Goal: Transaction & Acquisition: Download file/media

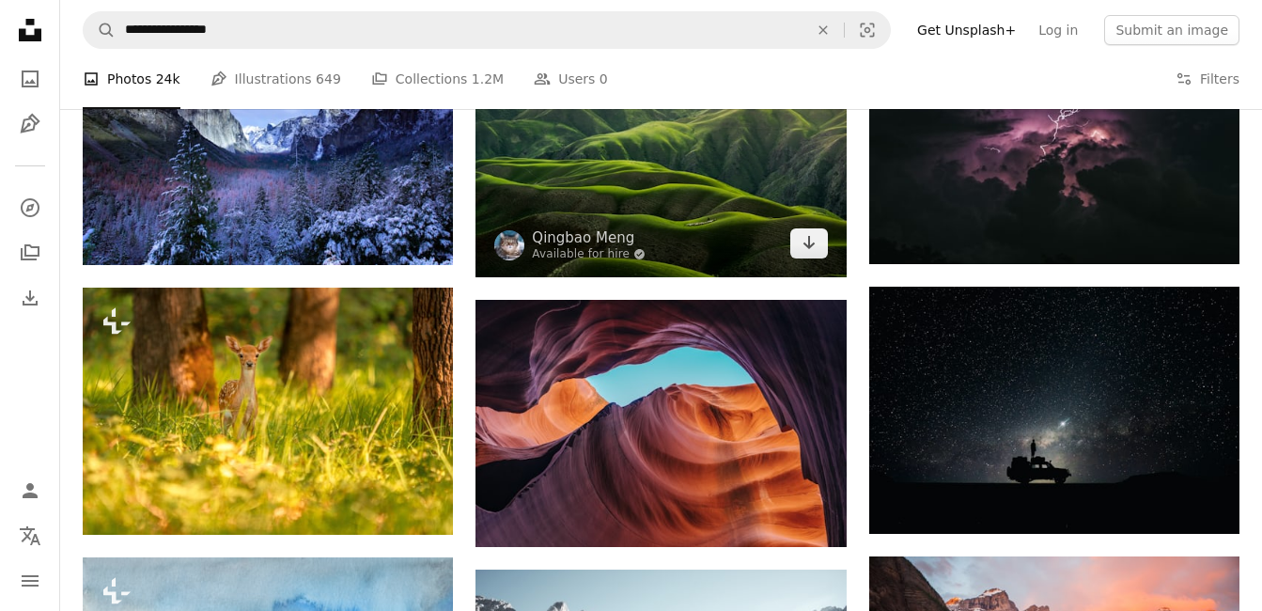
scroll to position [1034, 0]
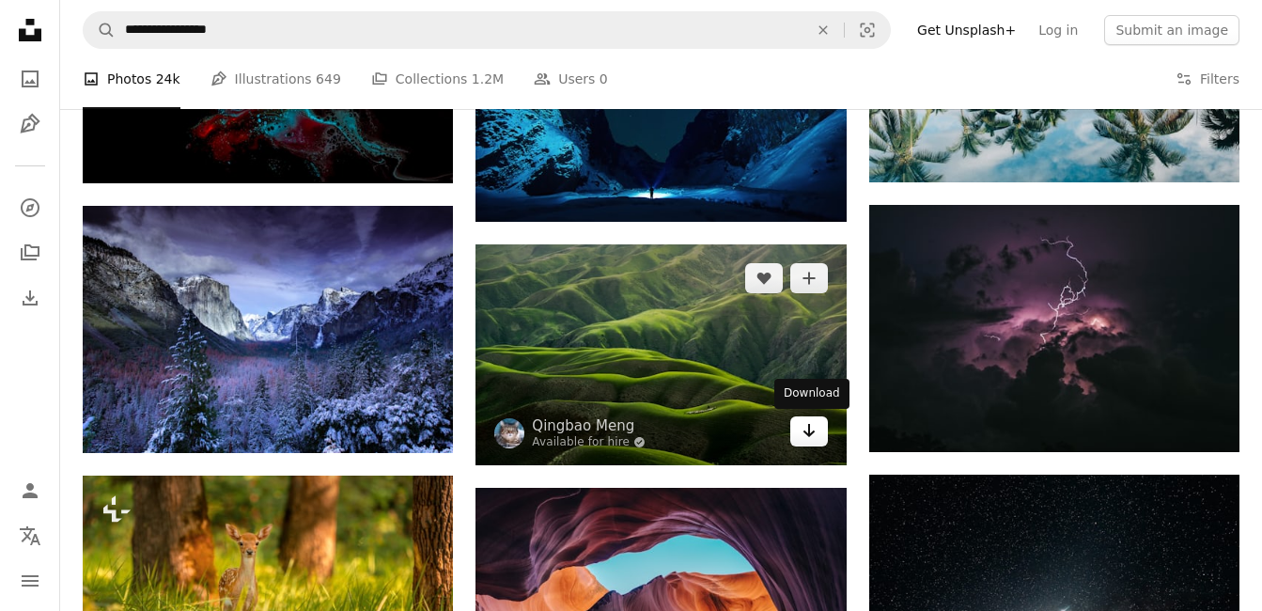
click at [812, 438] on icon "Arrow pointing down" at bounding box center [809, 430] width 15 height 23
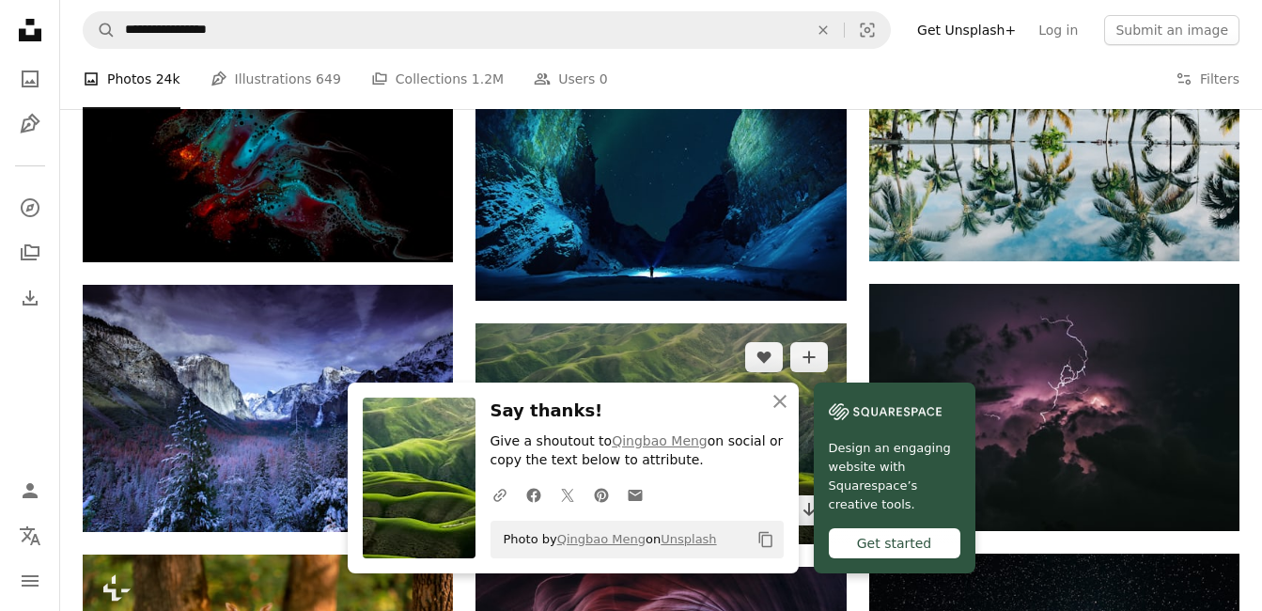
scroll to position [940, 0]
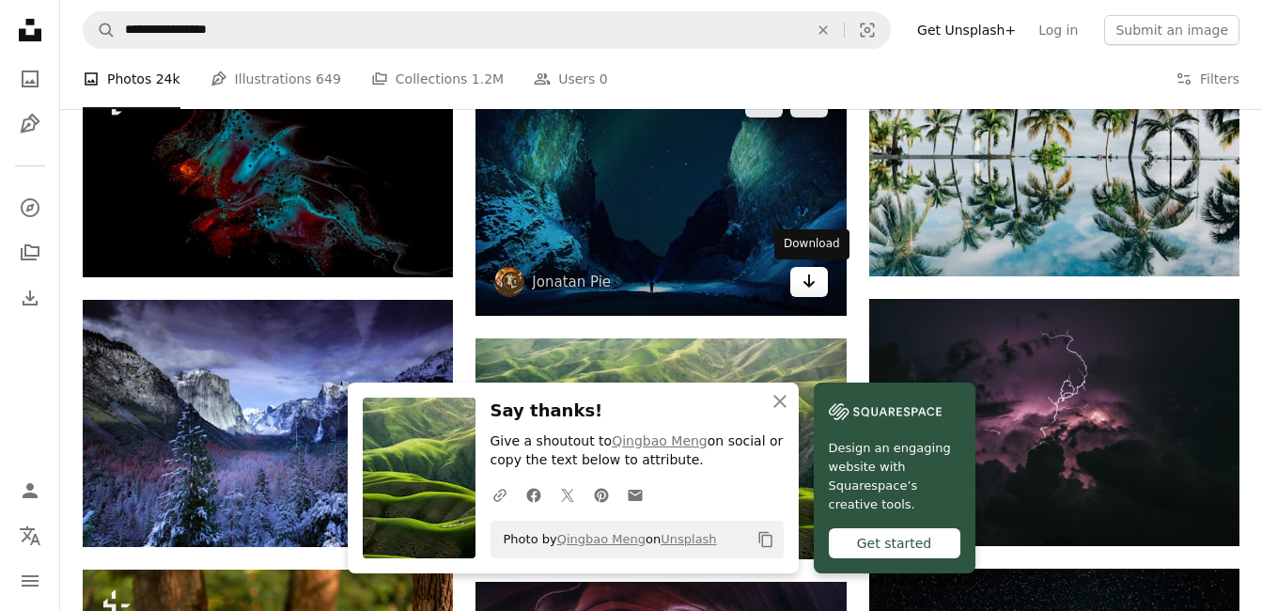
click at [805, 285] on icon "Arrow pointing down" at bounding box center [809, 281] width 15 height 23
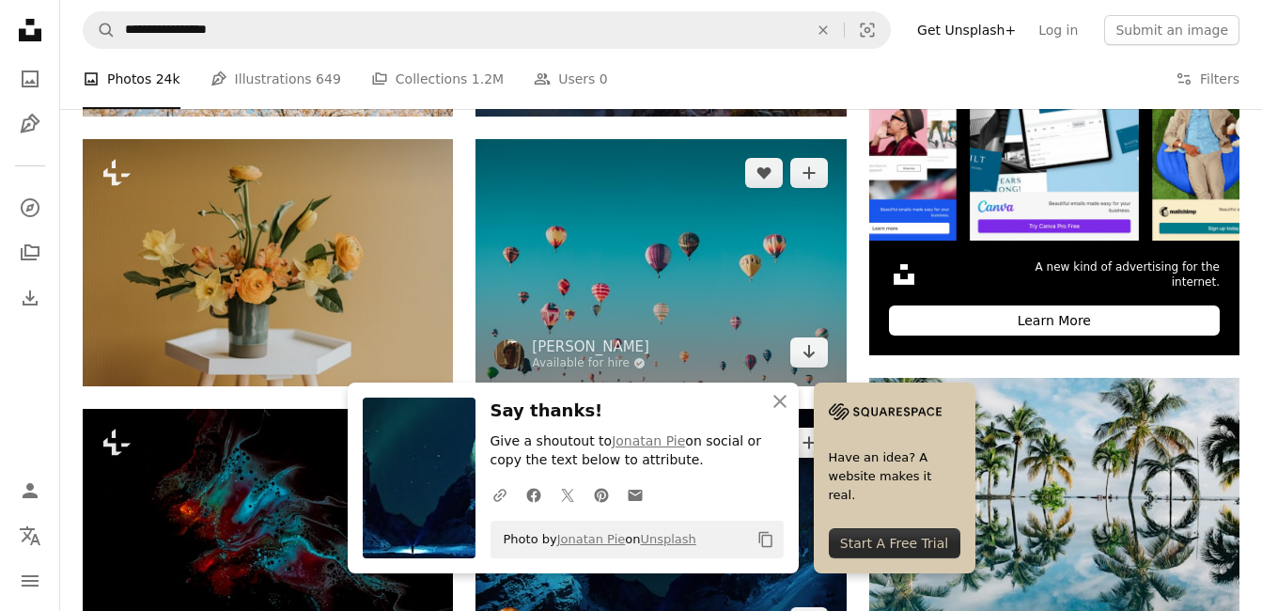
scroll to position [658, 0]
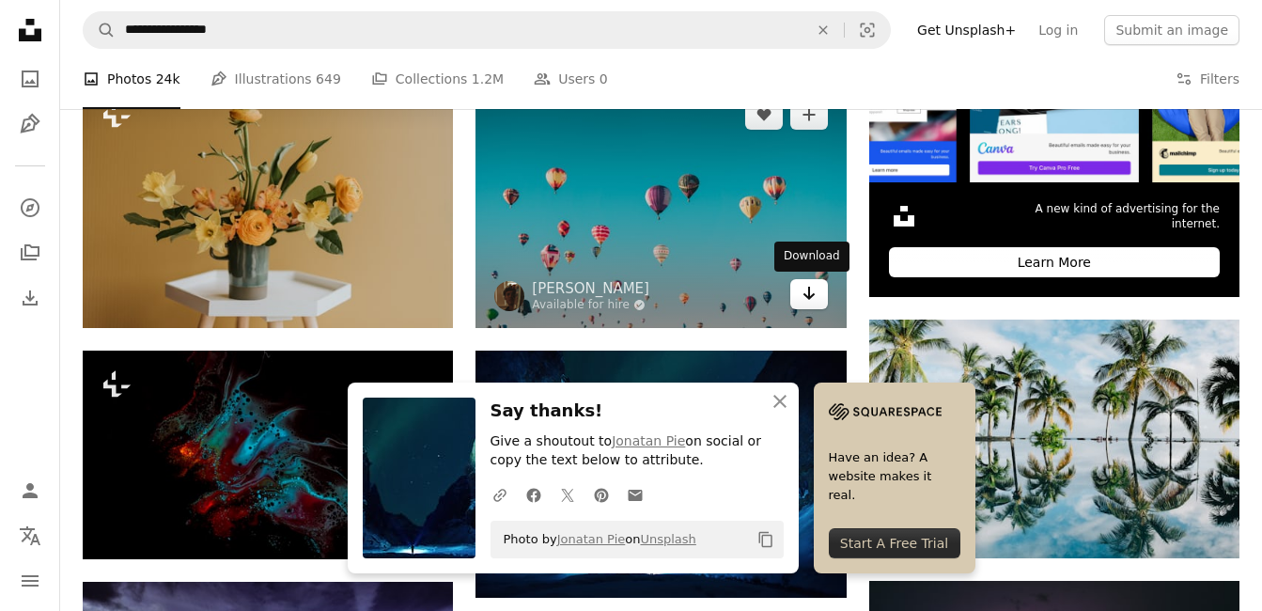
click at [813, 293] on icon "Download" at bounding box center [809, 293] width 12 height 13
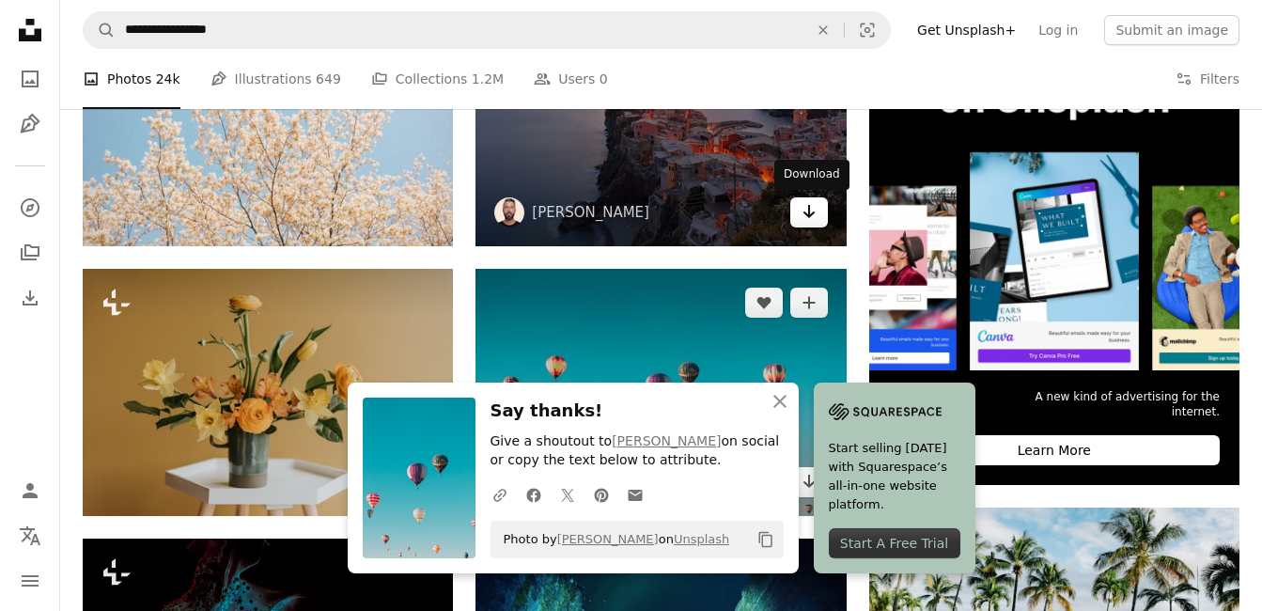
scroll to position [376, 0]
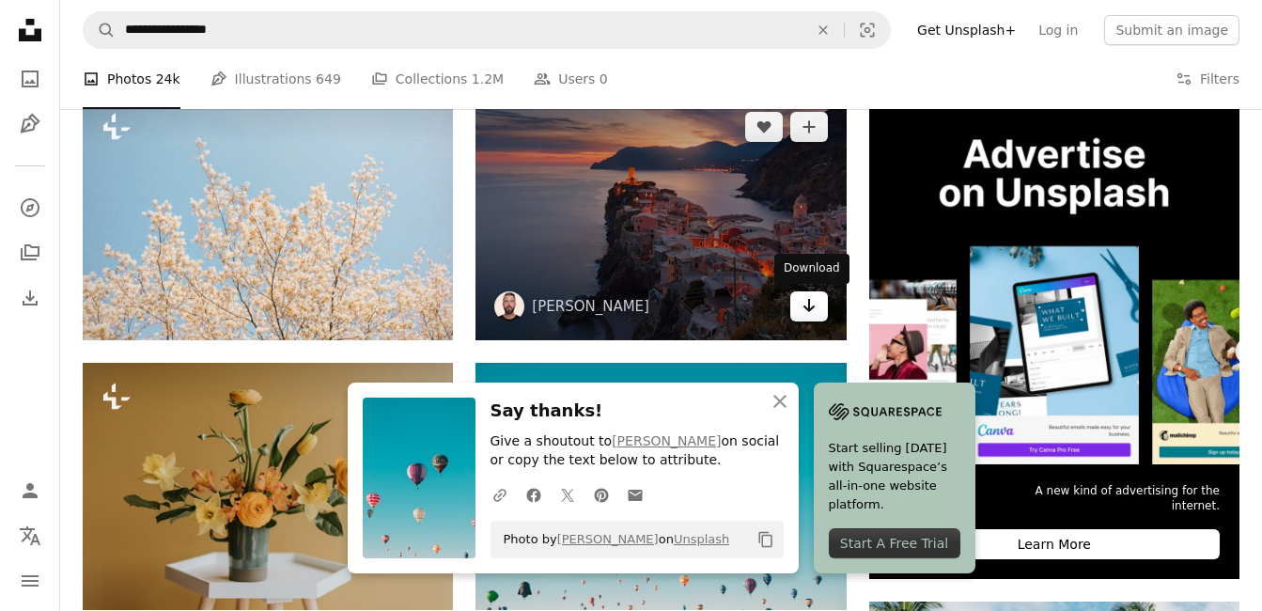
drag, startPoint x: 804, startPoint y: 315, endPoint x: 795, endPoint y: 310, distance: 9.7
click at [804, 314] on icon "Arrow pointing down" at bounding box center [809, 305] width 15 height 23
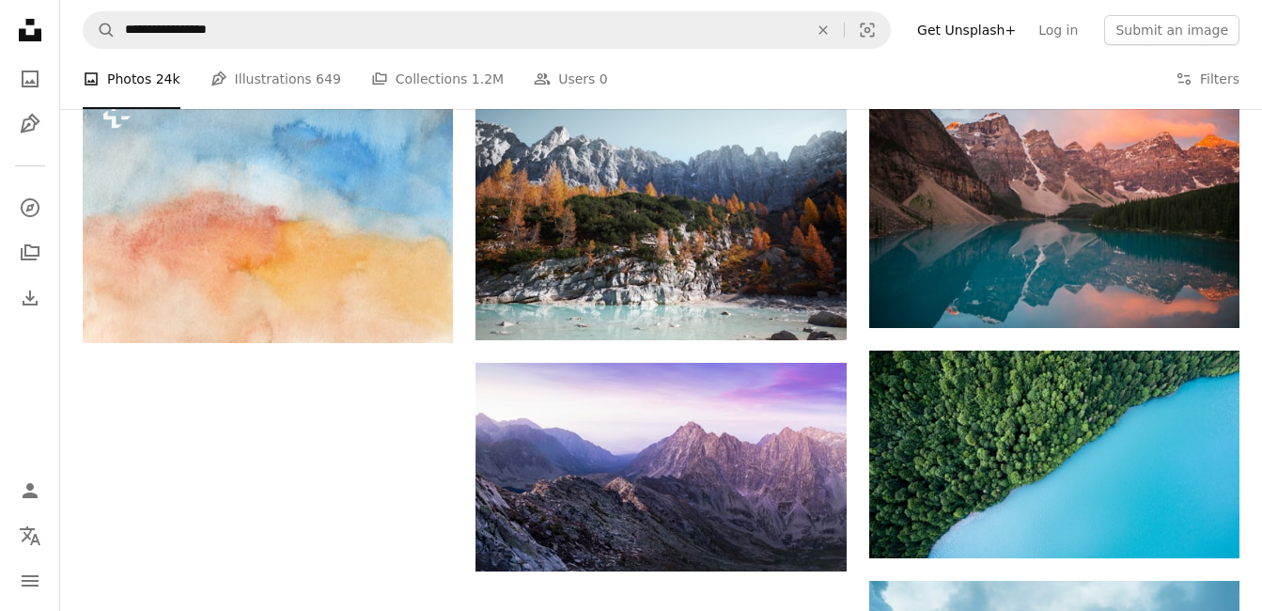
scroll to position [1692, 0]
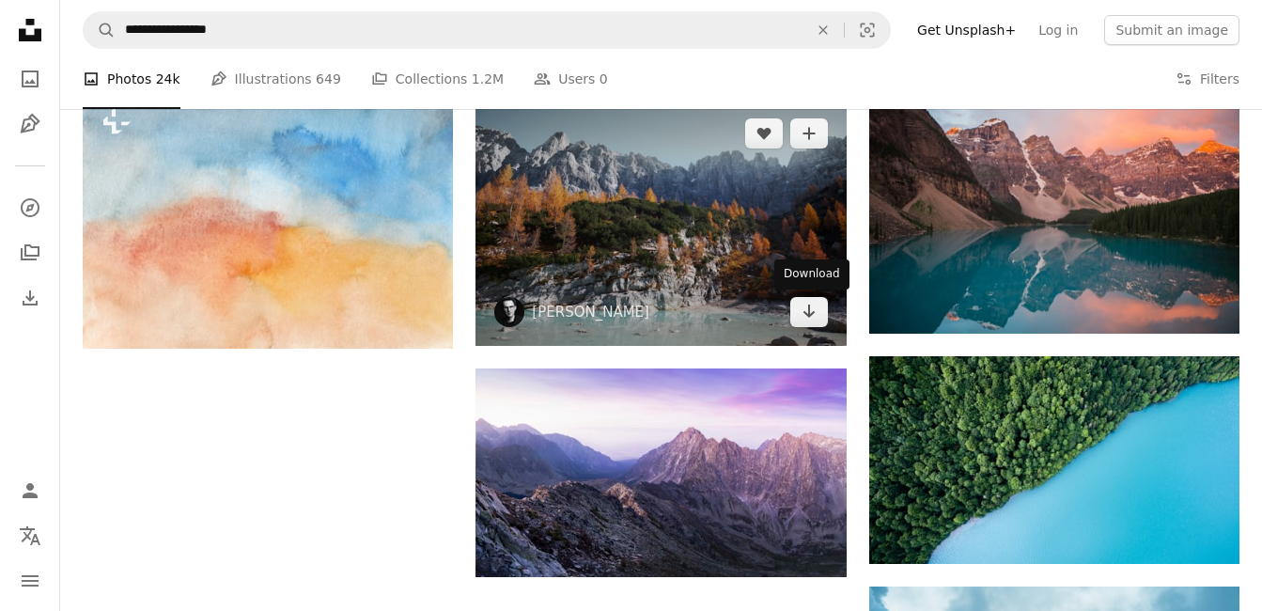
drag, startPoint x: 819, startPoint y: 316, endPoint x: 791, endPoint y: 351, distance: 44.2
click at [819, 316] on link "Arrow pointing down" at bounding box center [809, 312] width 38 height 30
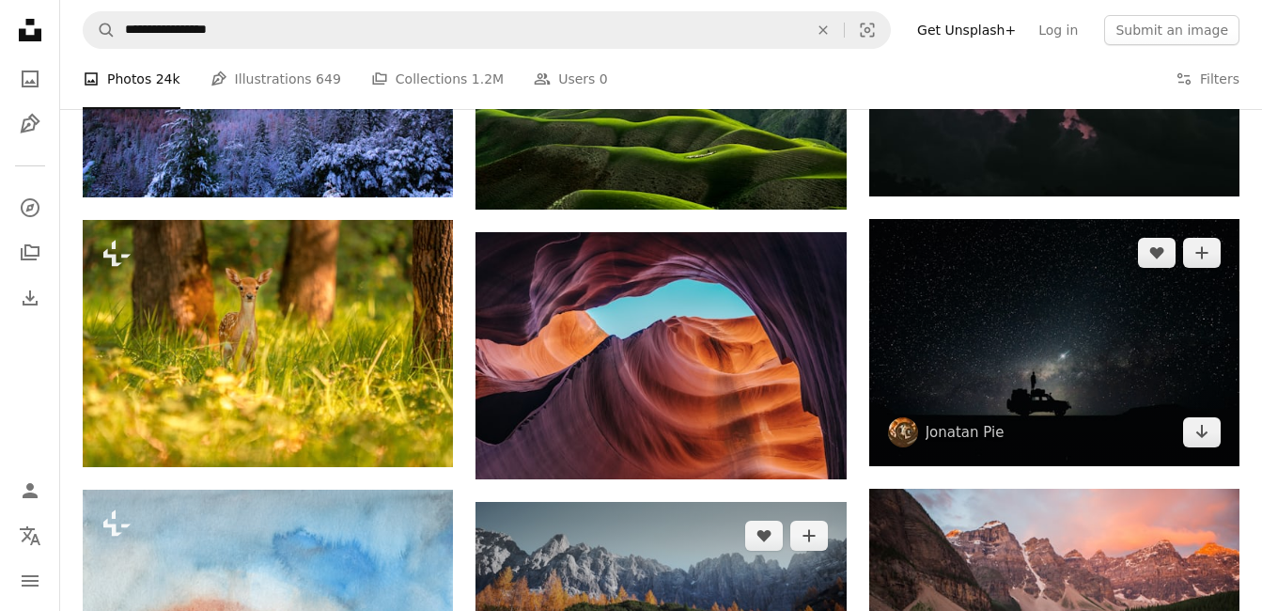
scroll to position [1310, 0]
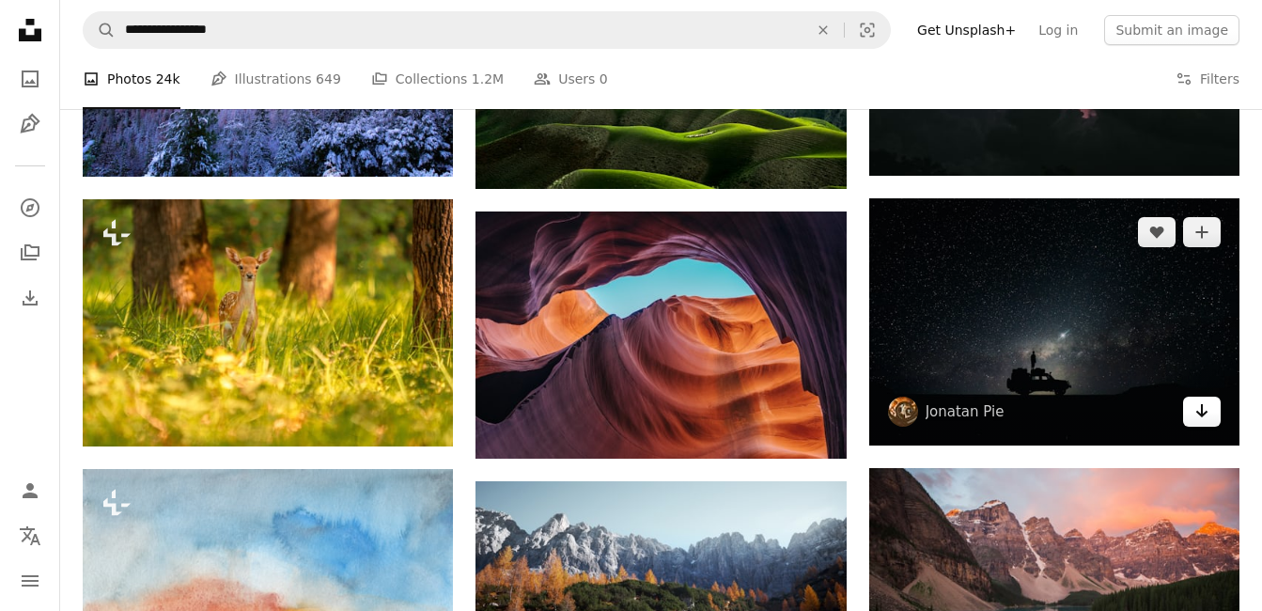
click at [1201, 410] on icon "Arrow pointing down" at bounding box center [1202, 410] width 15 height 23
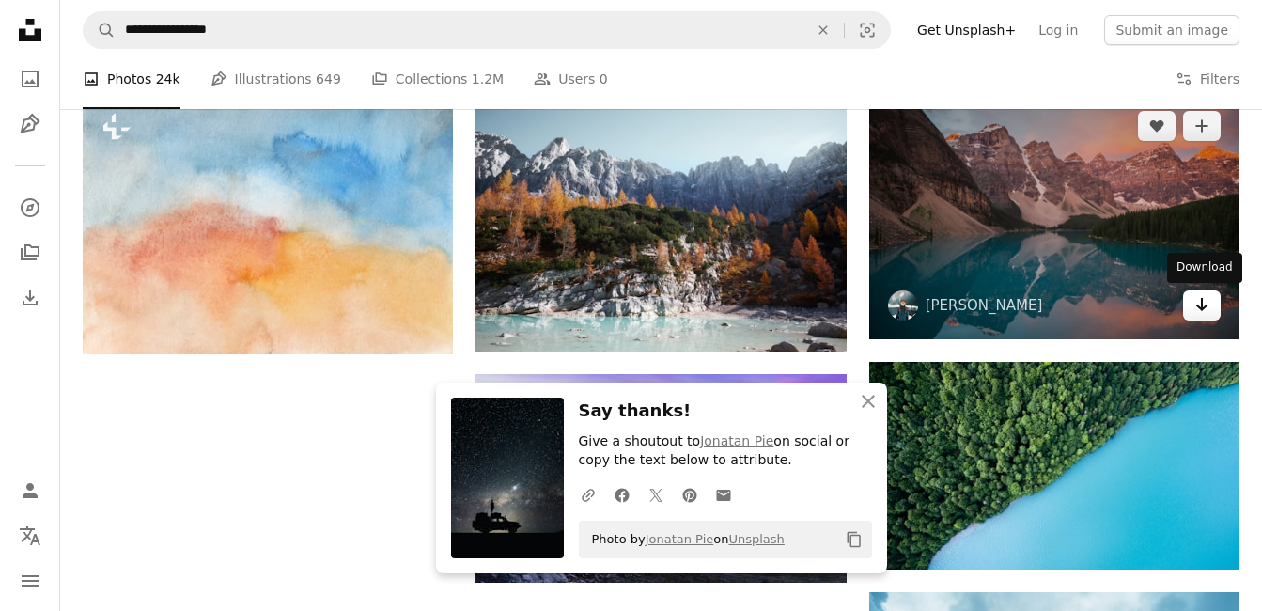
drag, startPoint x: 1213, startPoint y: 307, endPoint x: 1203, endPoint y: 307, distance: 10.3
click at [1213, 307] on link "Arrow pointing down" at bounding box center [1202, 305] width 38 height 30
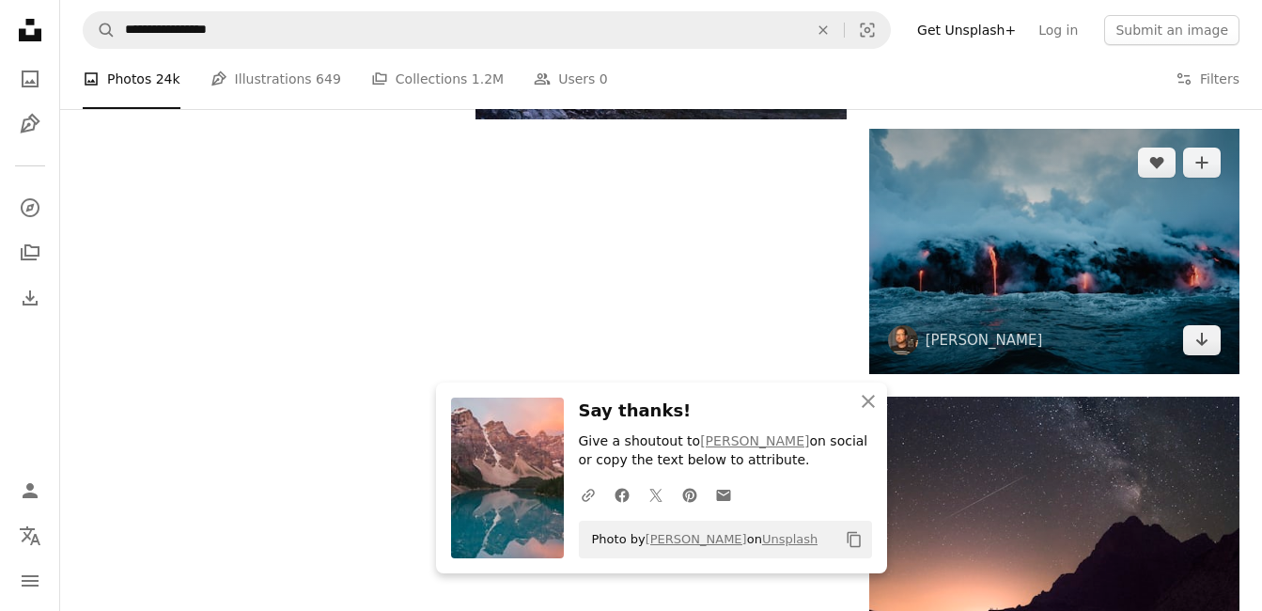
scroll to position [2156, 0]
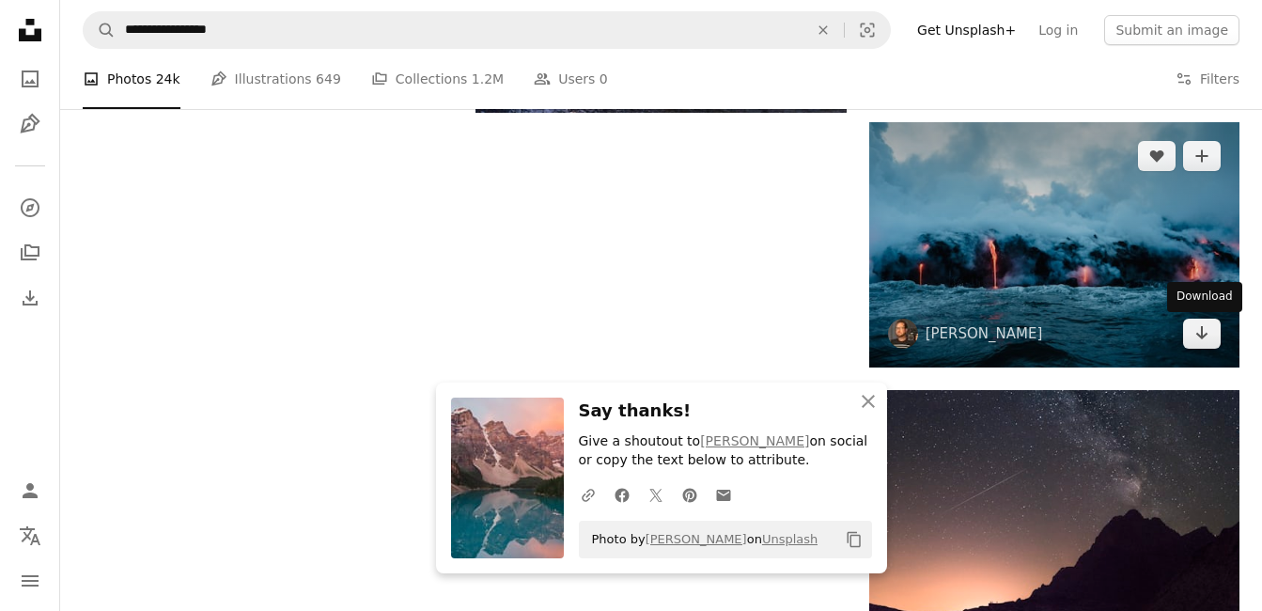
click at [1205, 339] on icon "Arrow pointing down" at bounding box center [1202, 332] width 15 height 23
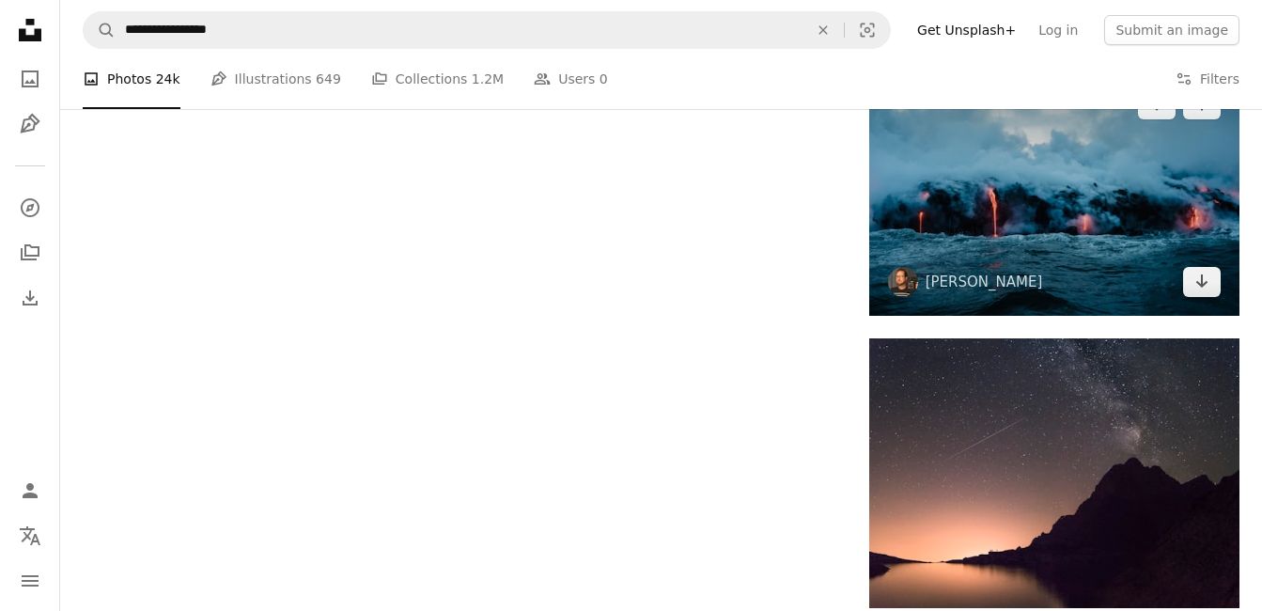
scroll to position [2344, 0]
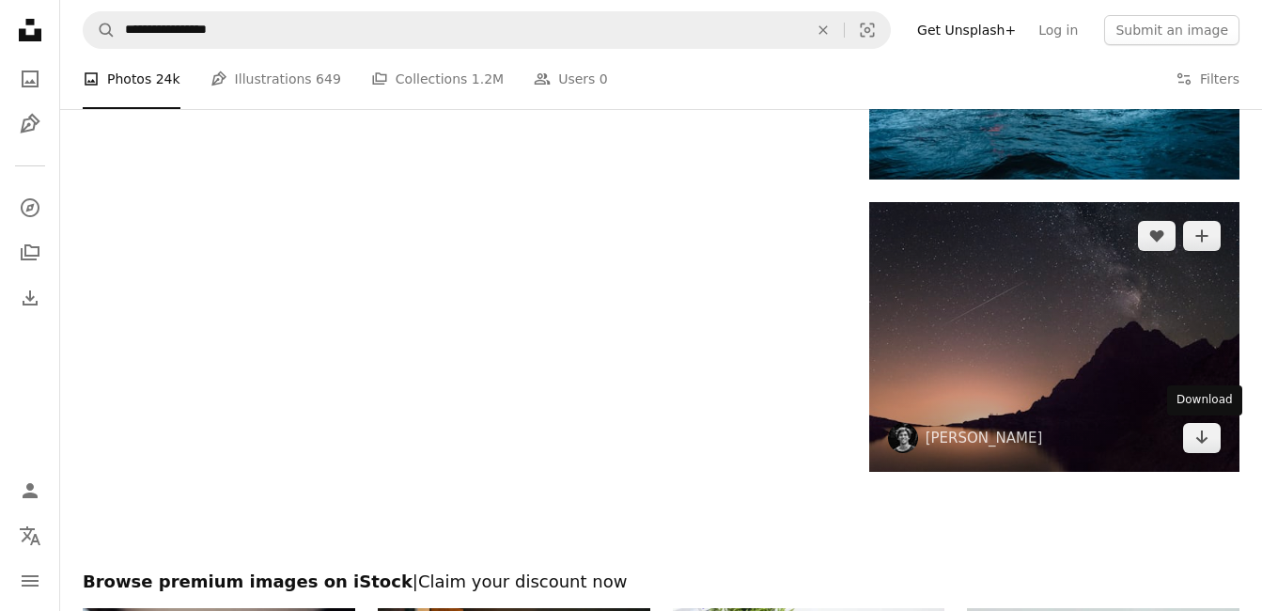
drag, startPoint x: 1211, startPoint y: 440, endPoint x: 1114, endPoint y: 425, distance: 98.9
click at [1211, 440] on link "Arrow pointing down" at bounding box center [1202, 438] width 38 height 30
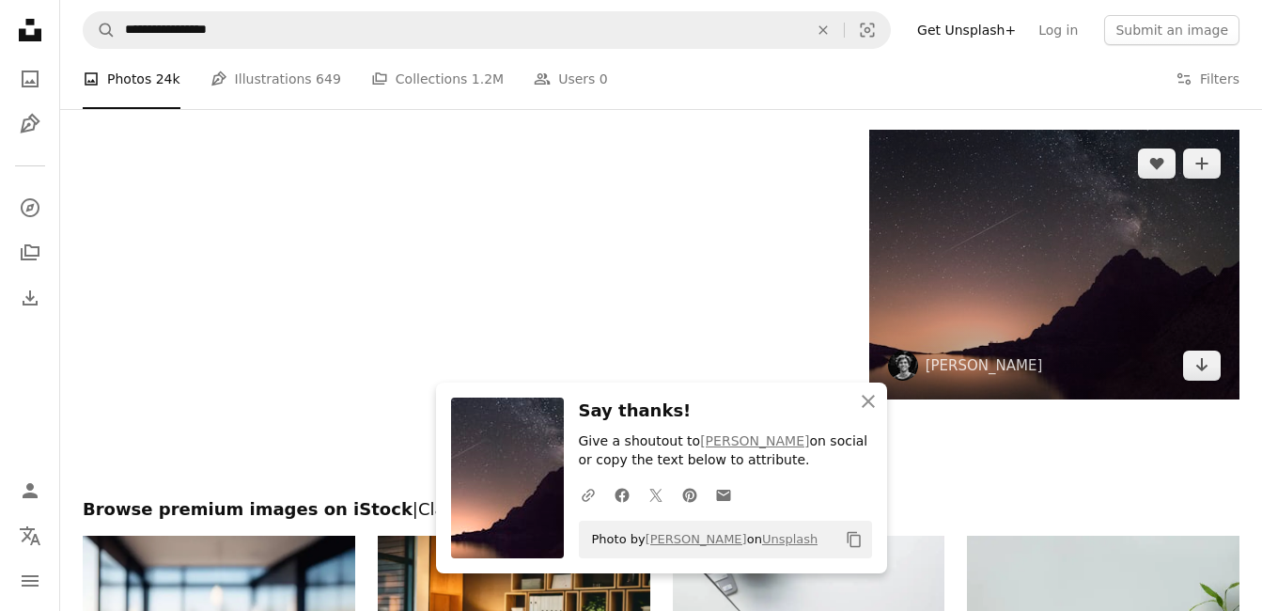
scroll to position [2326, 0]
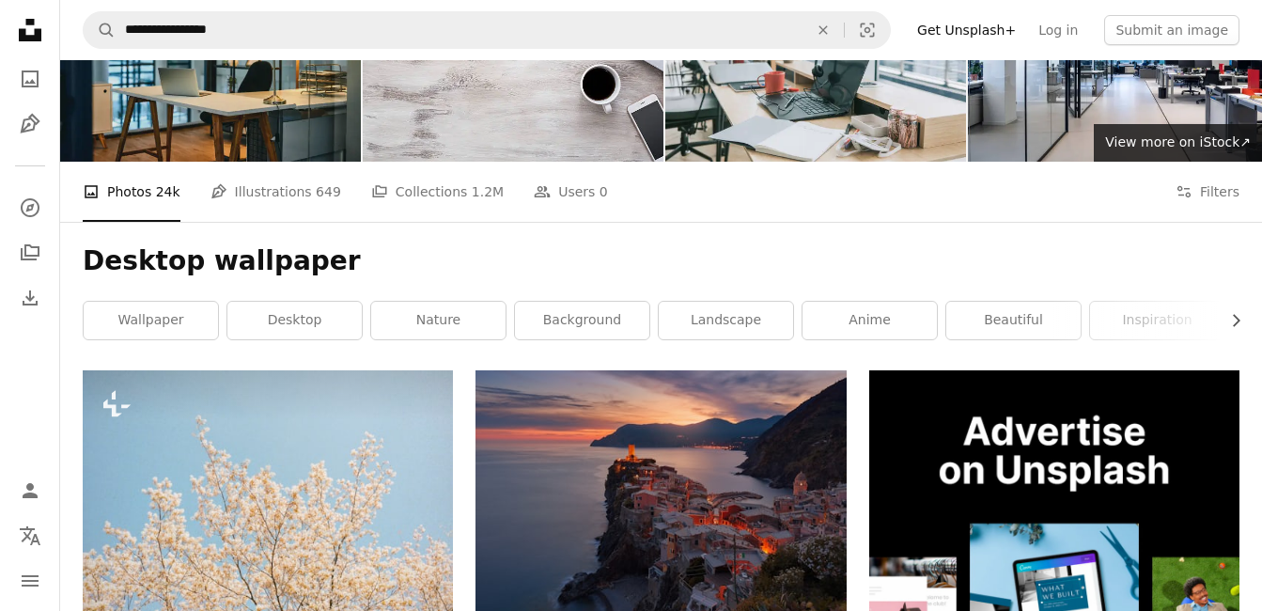
scroll to position [0, 0]
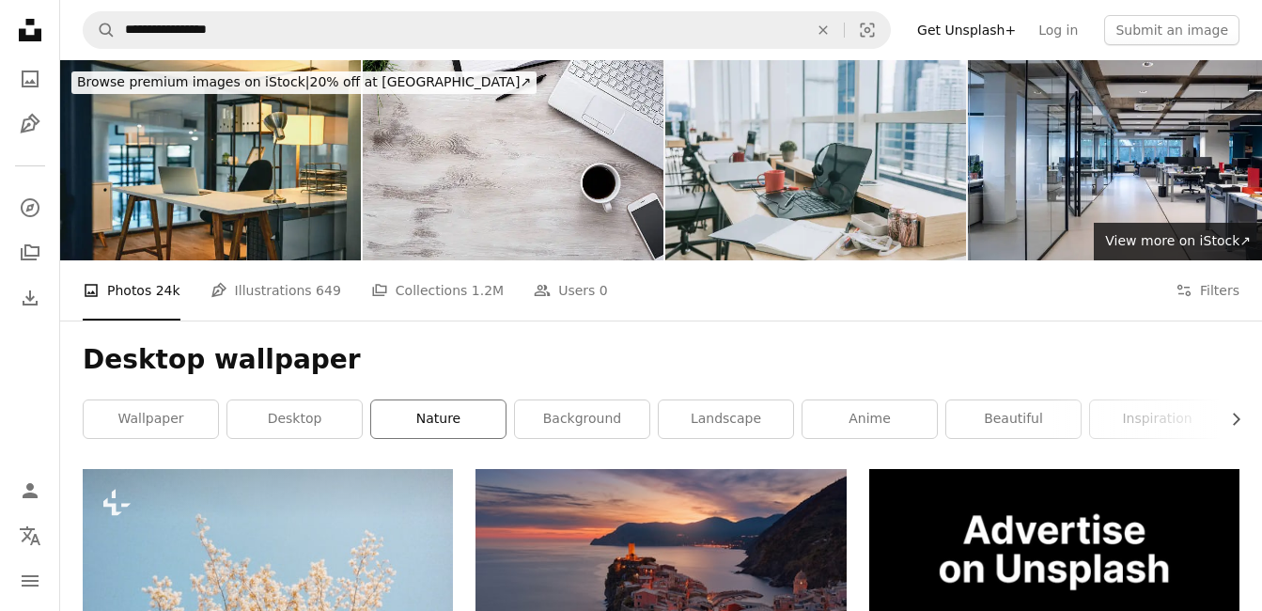
click at [485, 418] on link "nature" at bounding box center [438, 419] width 134 height 38
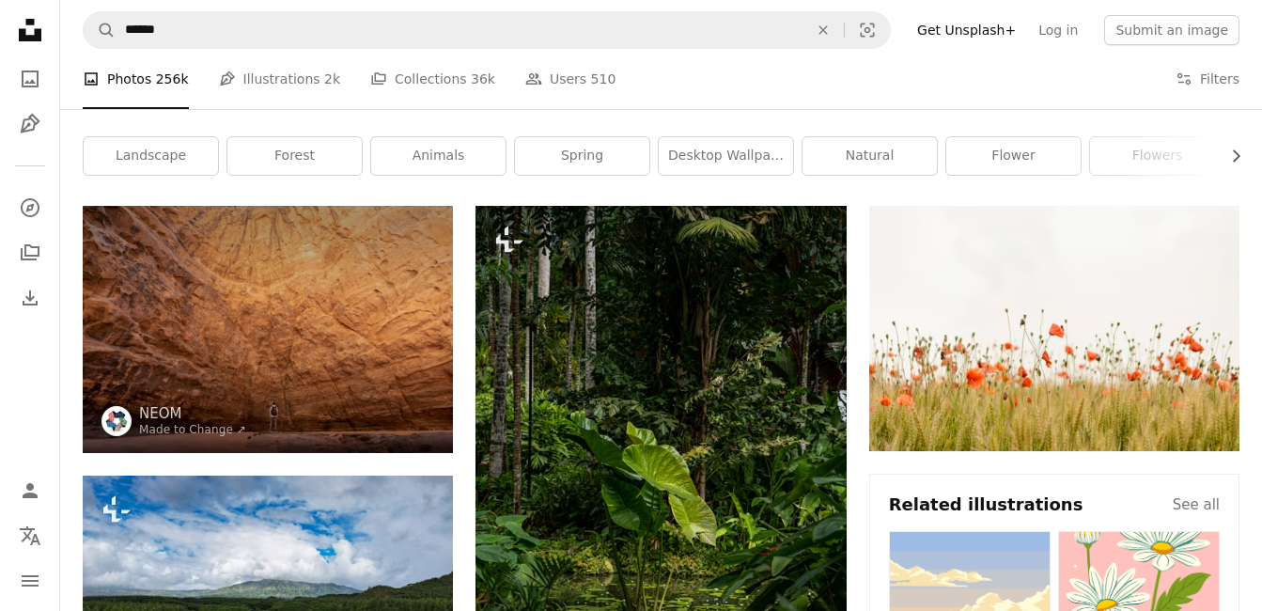
scroll to position [94, 0]
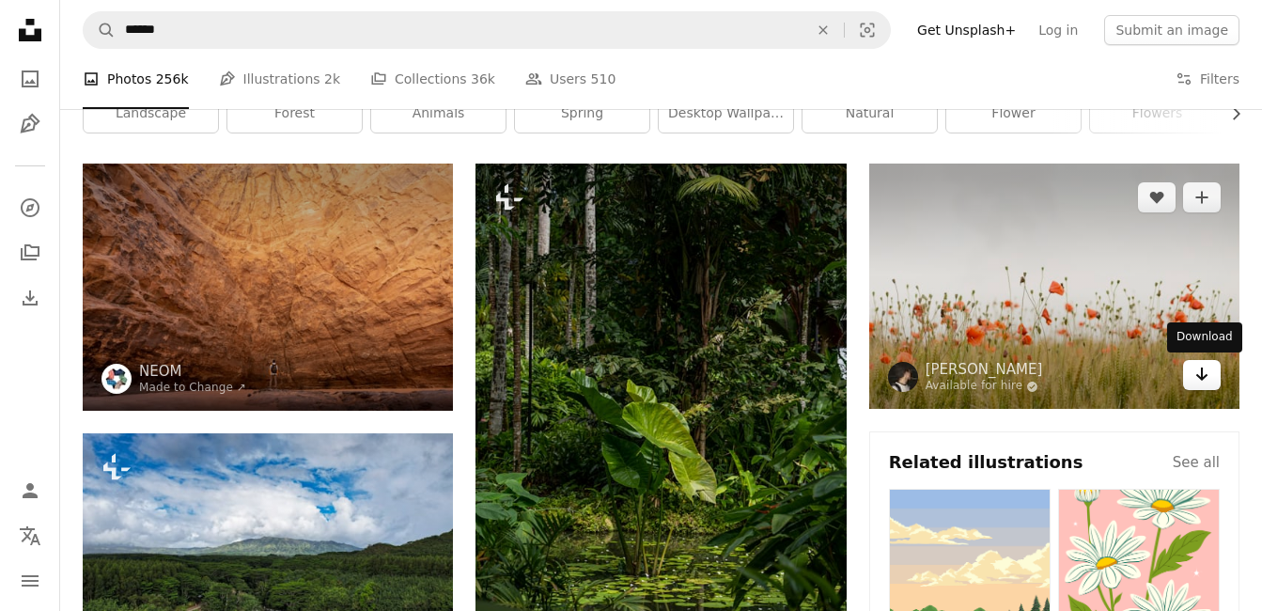
click at [1197, 378] on icon "Arrow pointing down" at bounding box center [1202, 374] width 15 height 23
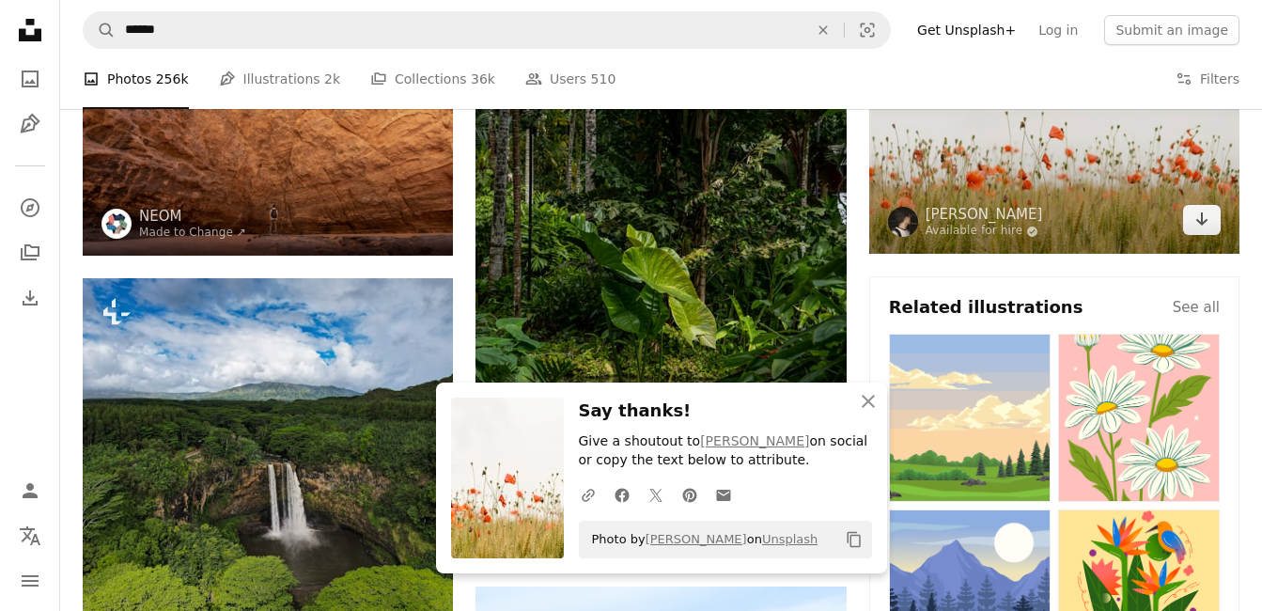
scroll to position [282, 0]
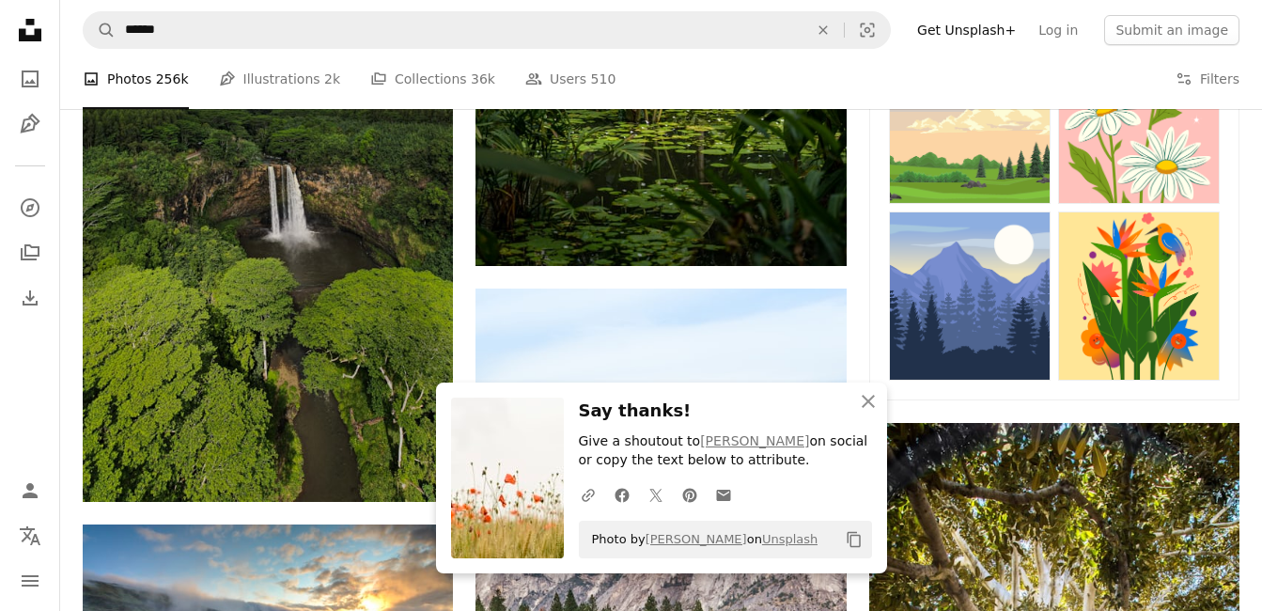
scroll to position [564, 0]
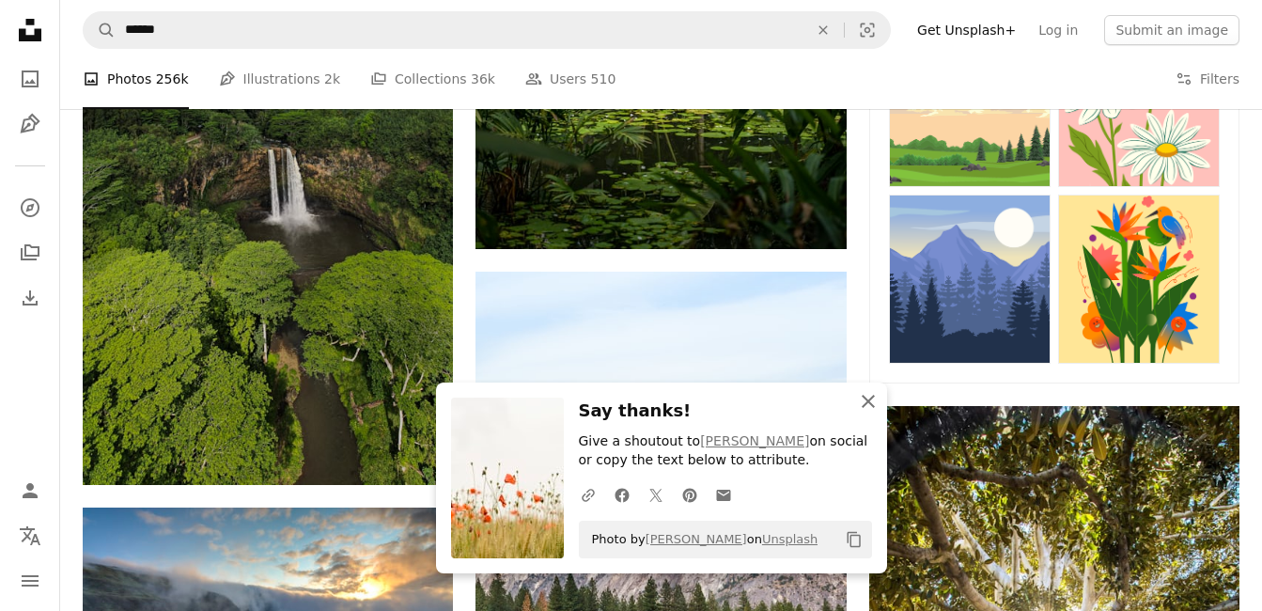
click at [877, 401] on icon "An X shape" at bounding box center [868, 401] width 23 height 23
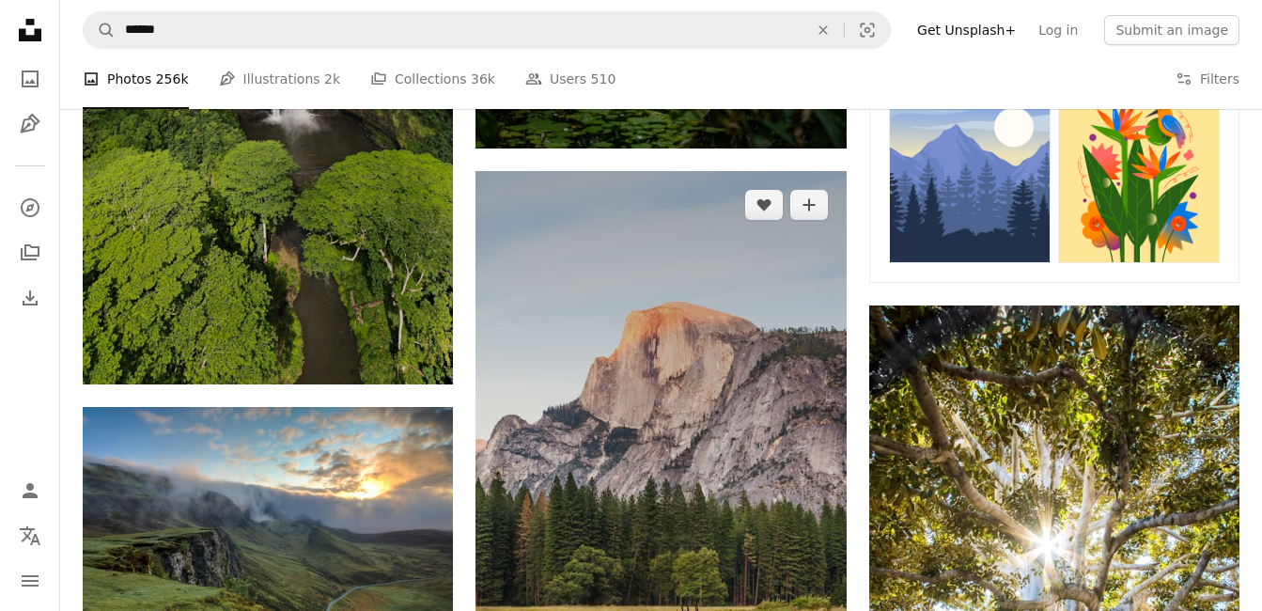
scroll to position [846, 0]
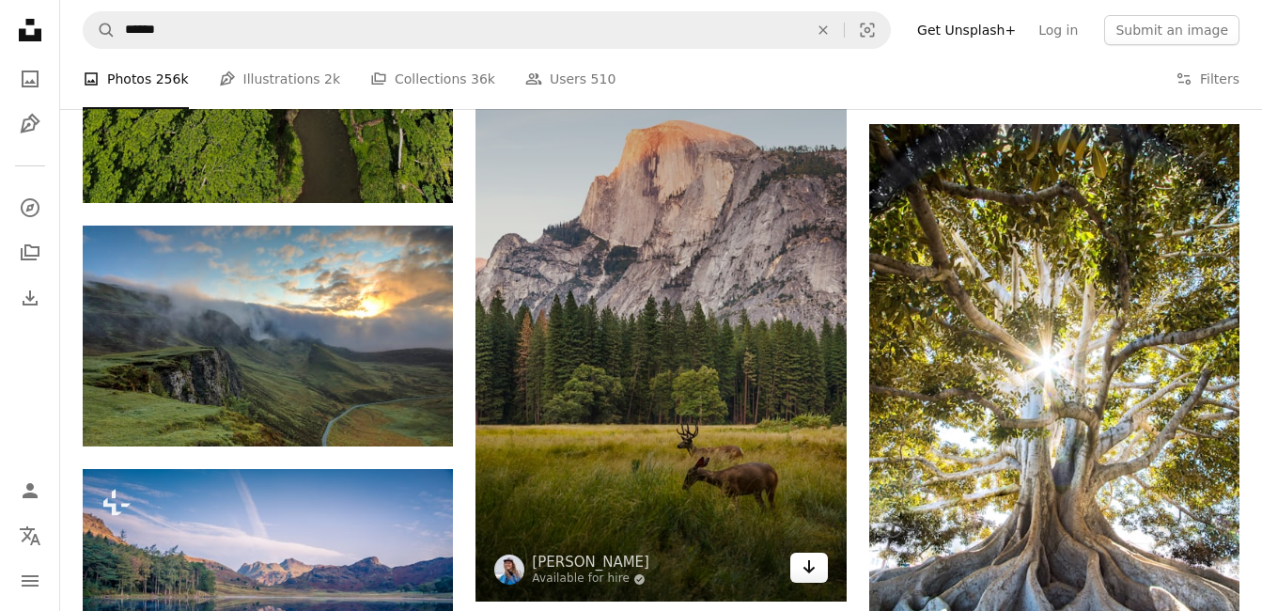
click at [821, 575] on link "Arrow pointing down" at bounding box center [809, 568] width 38 height 30
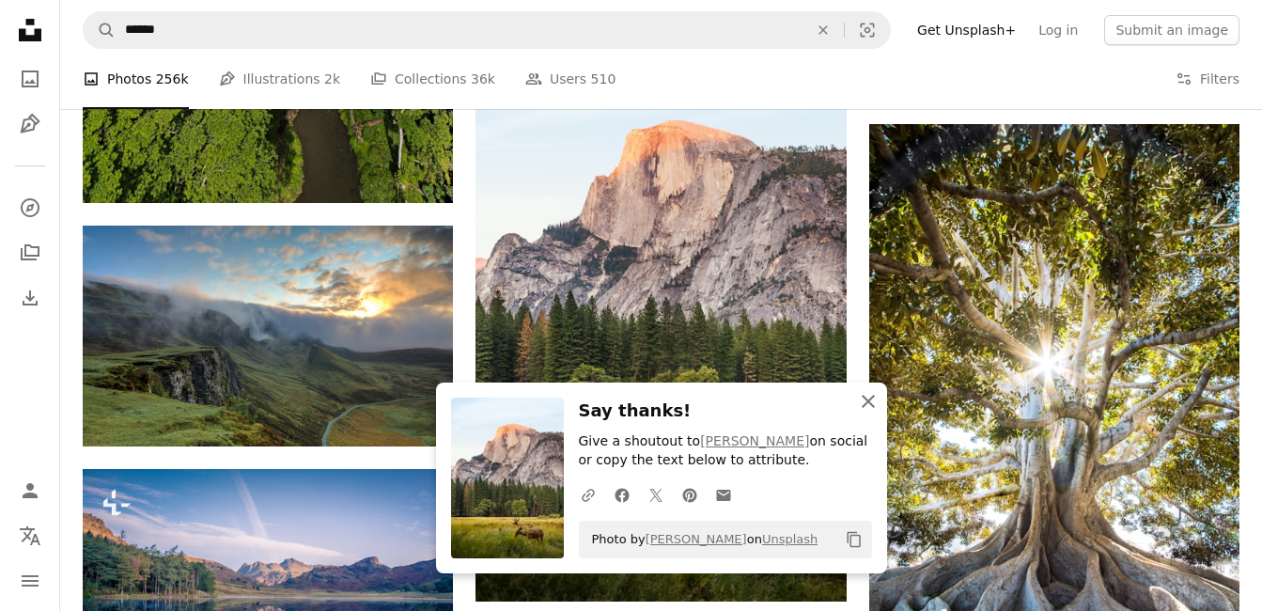
click at [867, 398] on icon "button" at bounding box center [868, 401] width 13 height 13
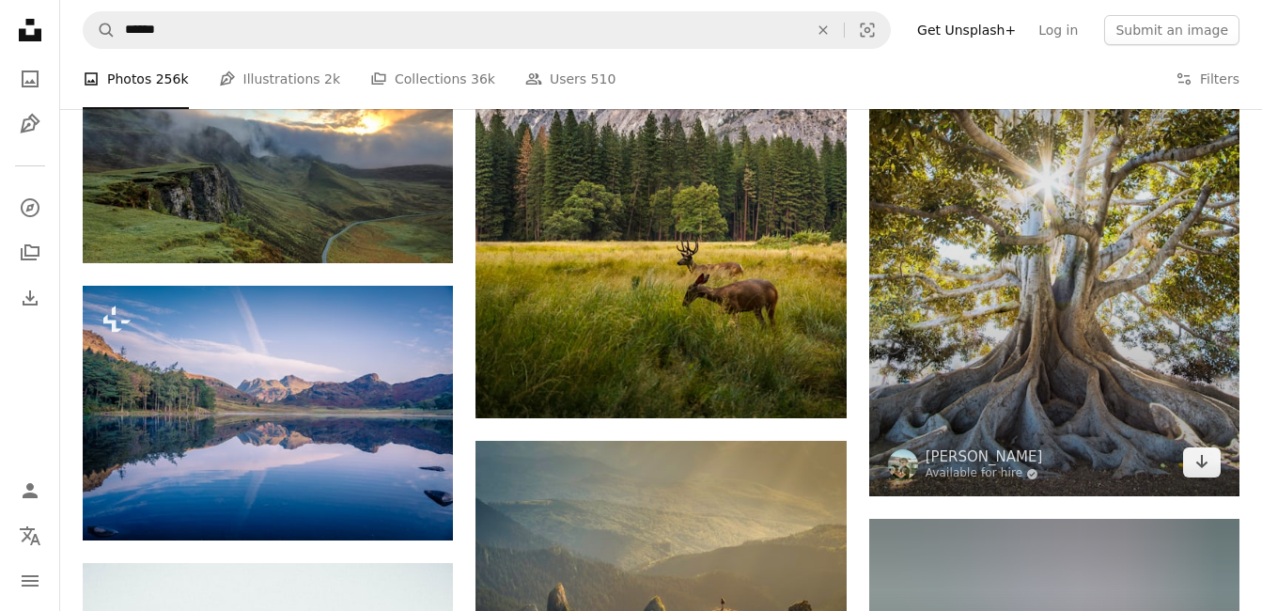
scroll to position [1034, 0]
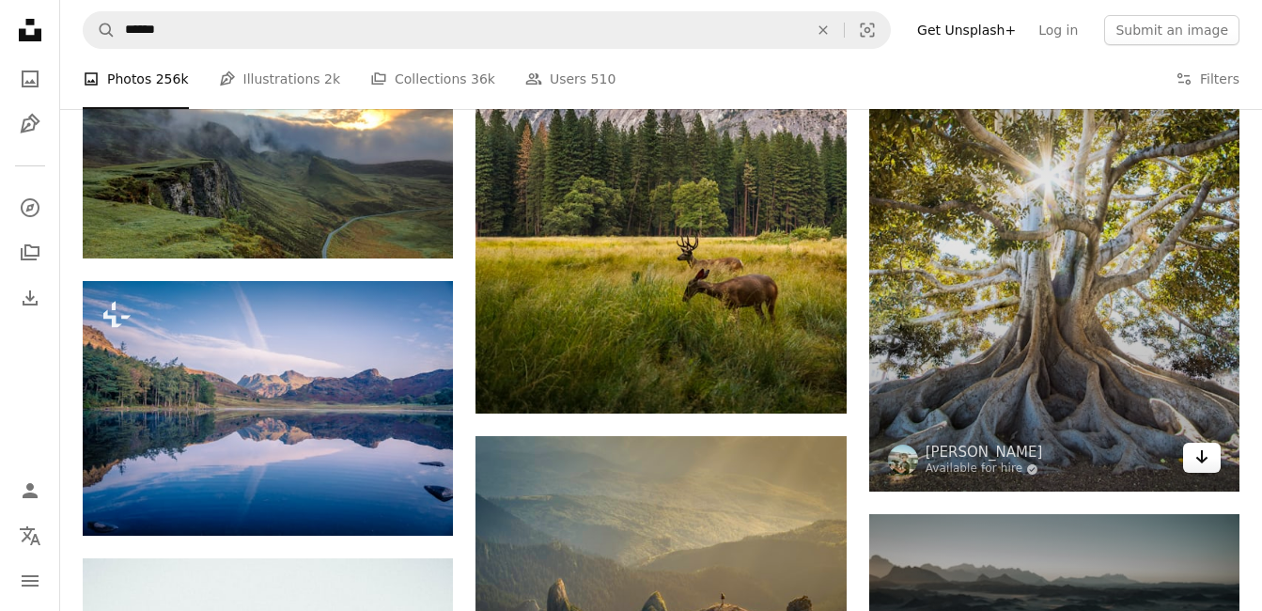
click at [1207, 464] on icon "Arrow pointing down" at bounding box center [1202, 456] width 15 height 23
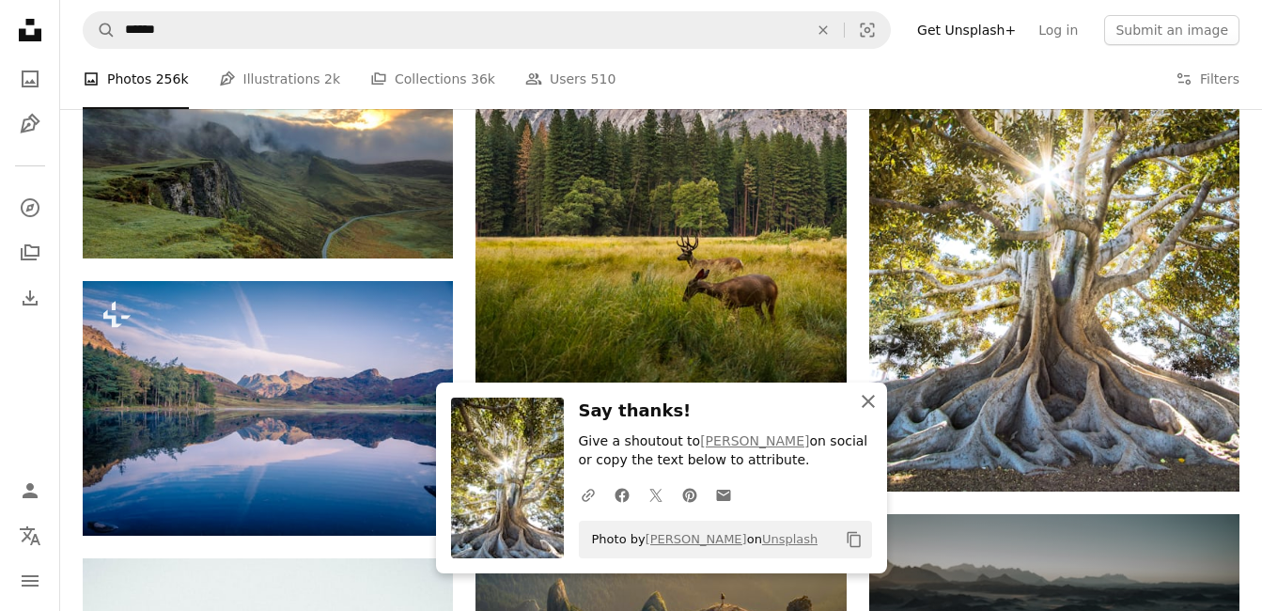
click at [874, 399] on icon "An X shape" at bounding box center [868, 401] width 23 height 23
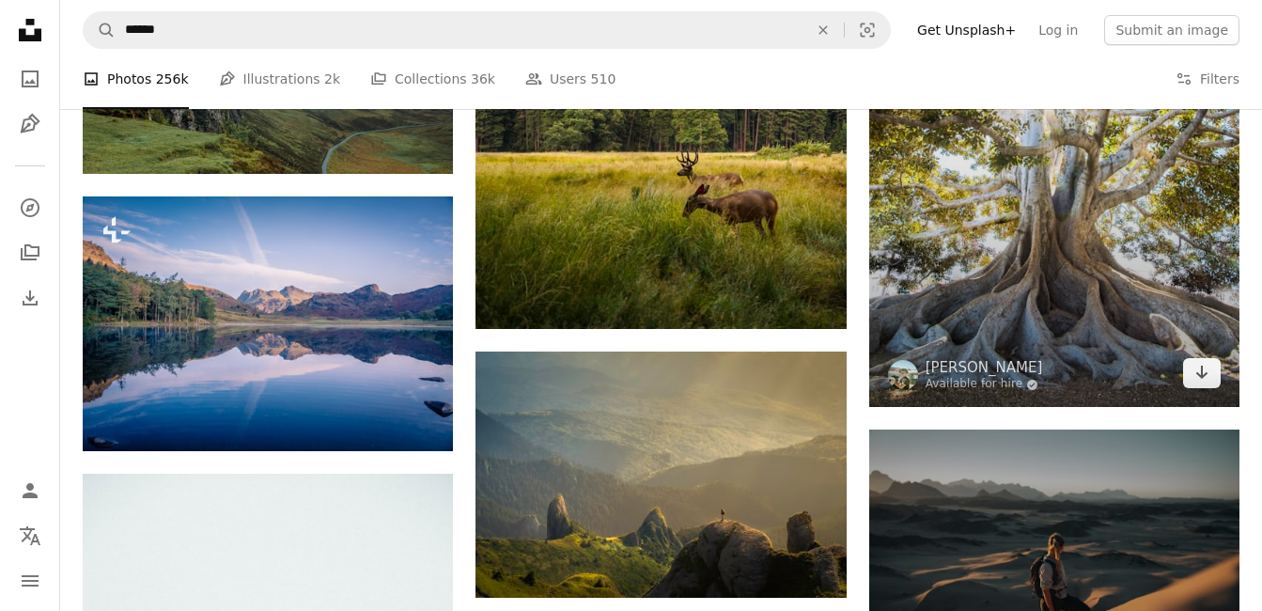
scroll to position [1222, 0]
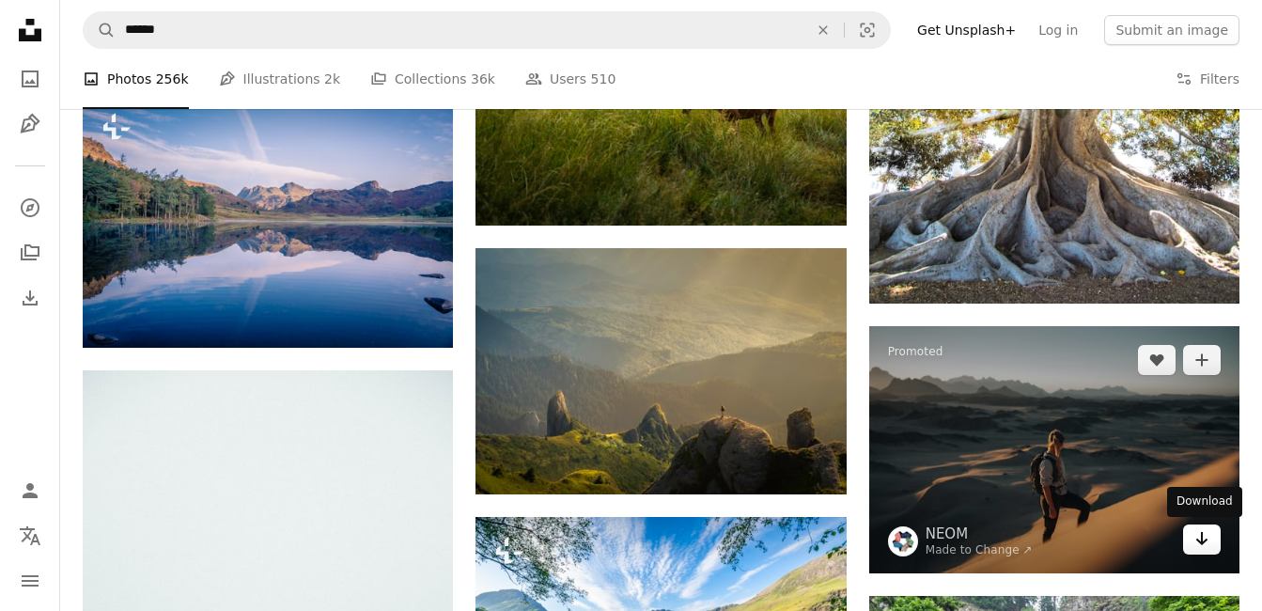
click at [1209, 539] on icon "Arrow pointing down" at bounding box center [1202, 538] width 15 height 23
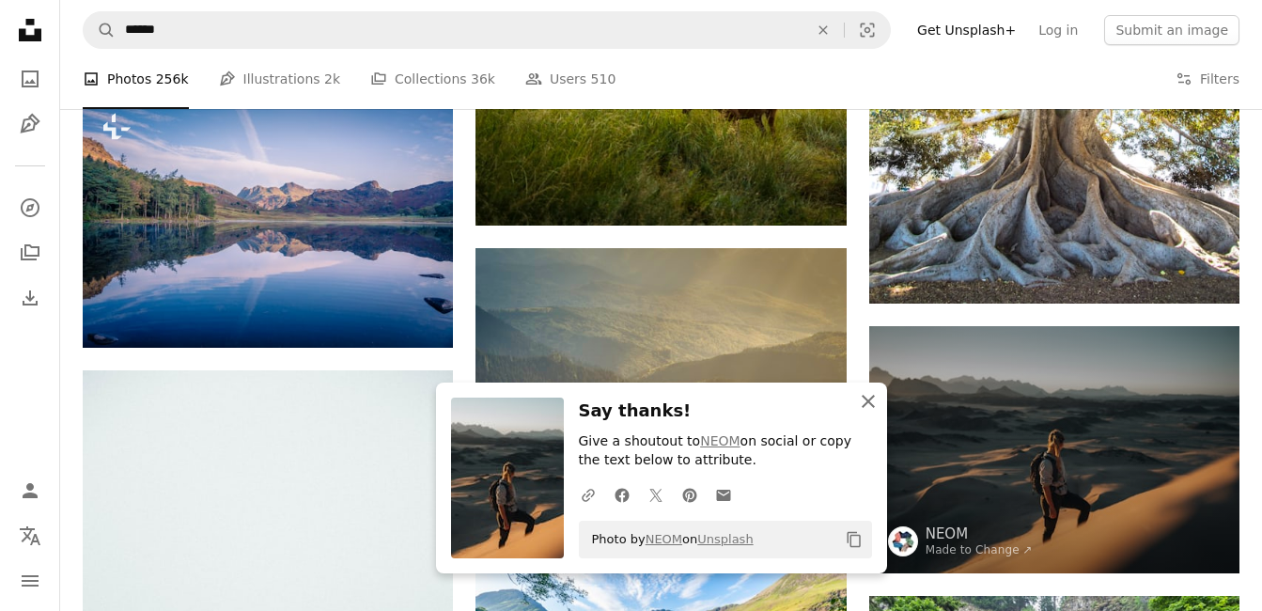
click at [872, 398] on icon "An X shape" at bounding box center [868, 401] width 23 height 23
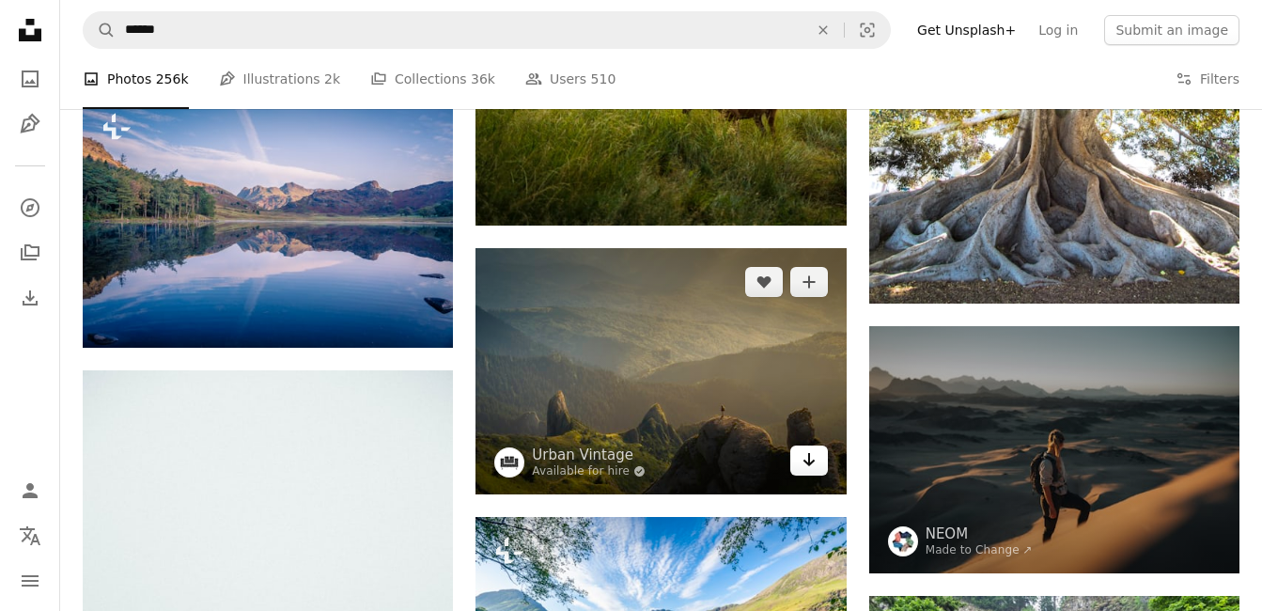
click at [809, 461] on icon "Download" at bounding box center [809, 459] width 12 height 13
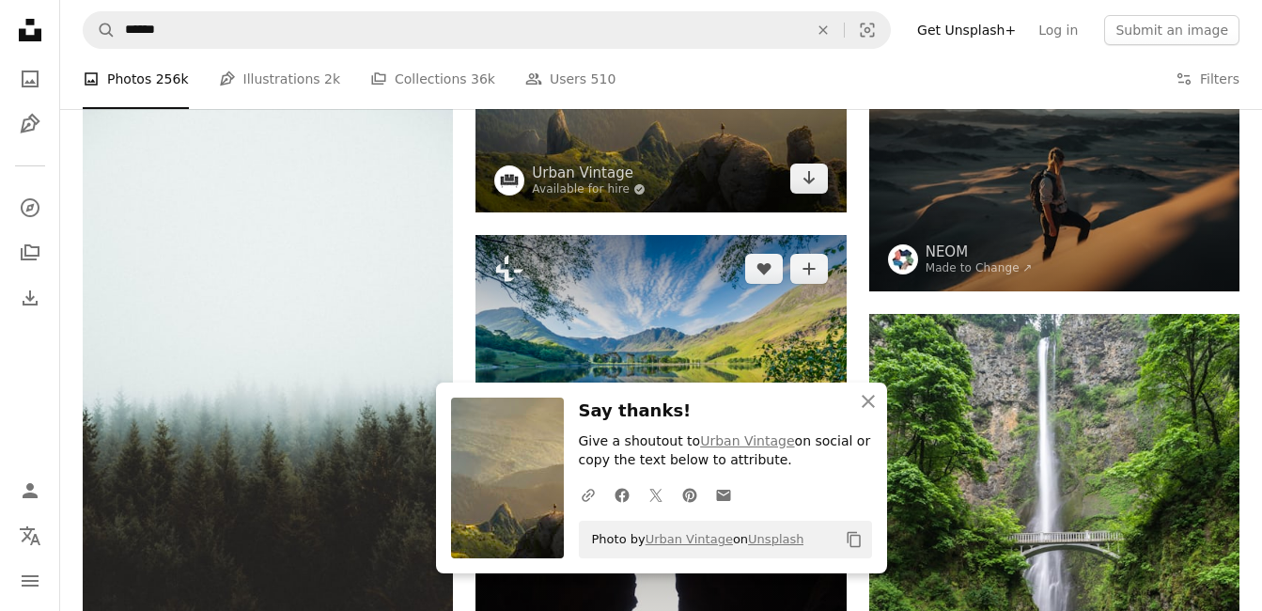
scroll to position [1692, 0]
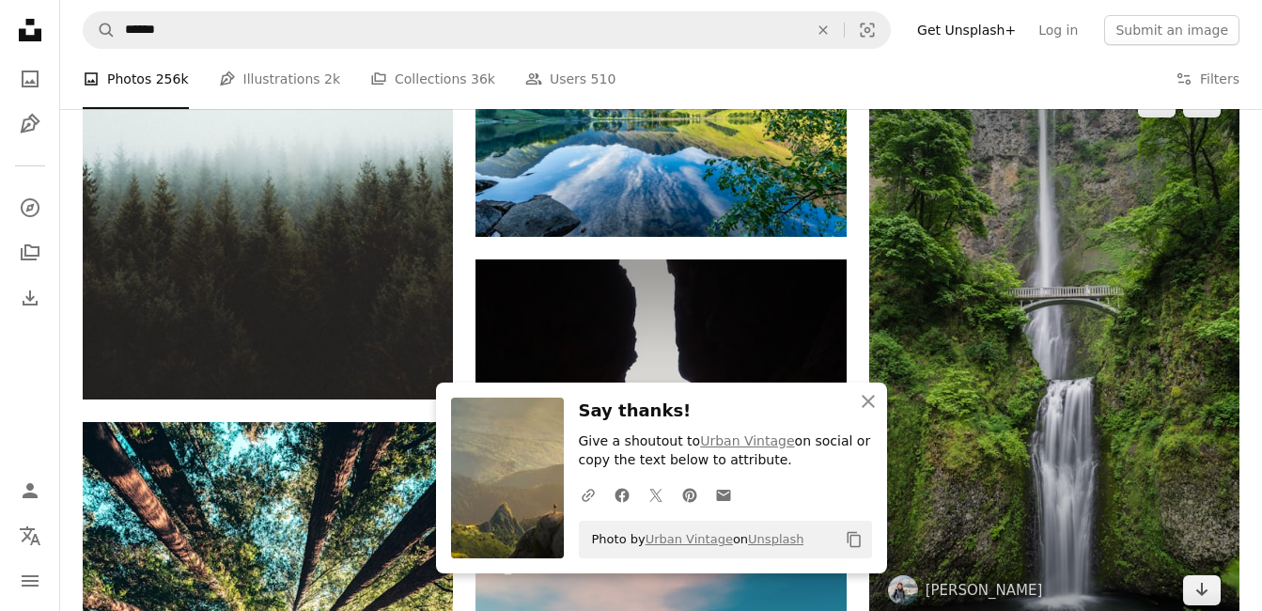
scroll to position [1880, 0]
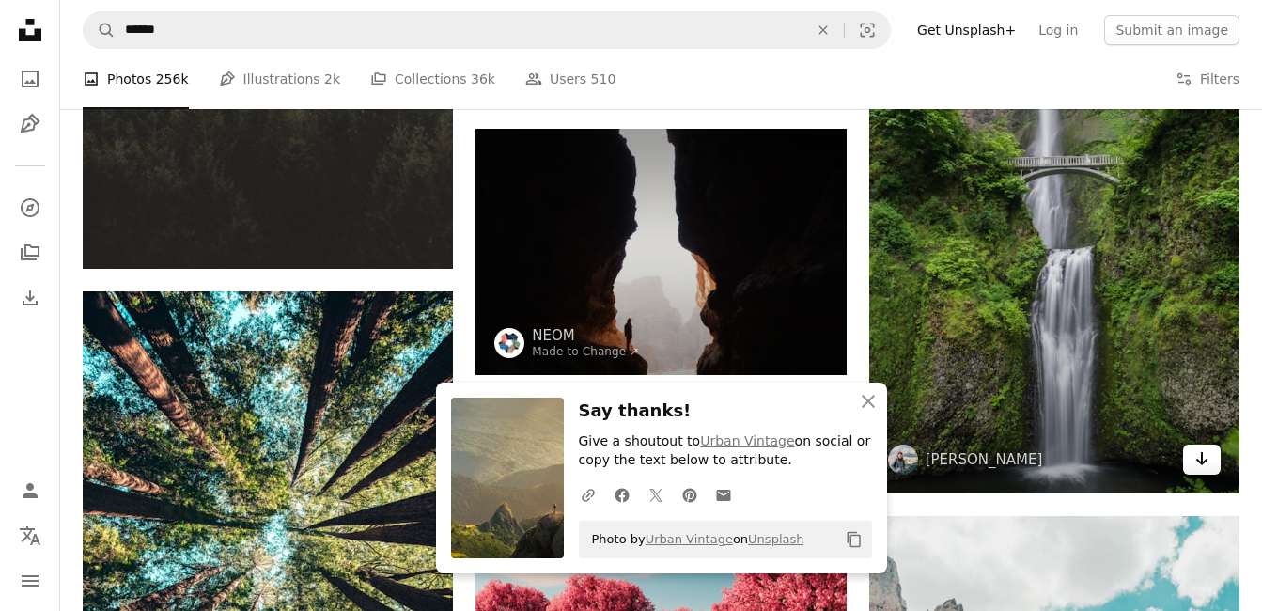
click at [1206, 465] on icon "Arrow pointing down" at bounding box center [1202, 458] width 15 height 23
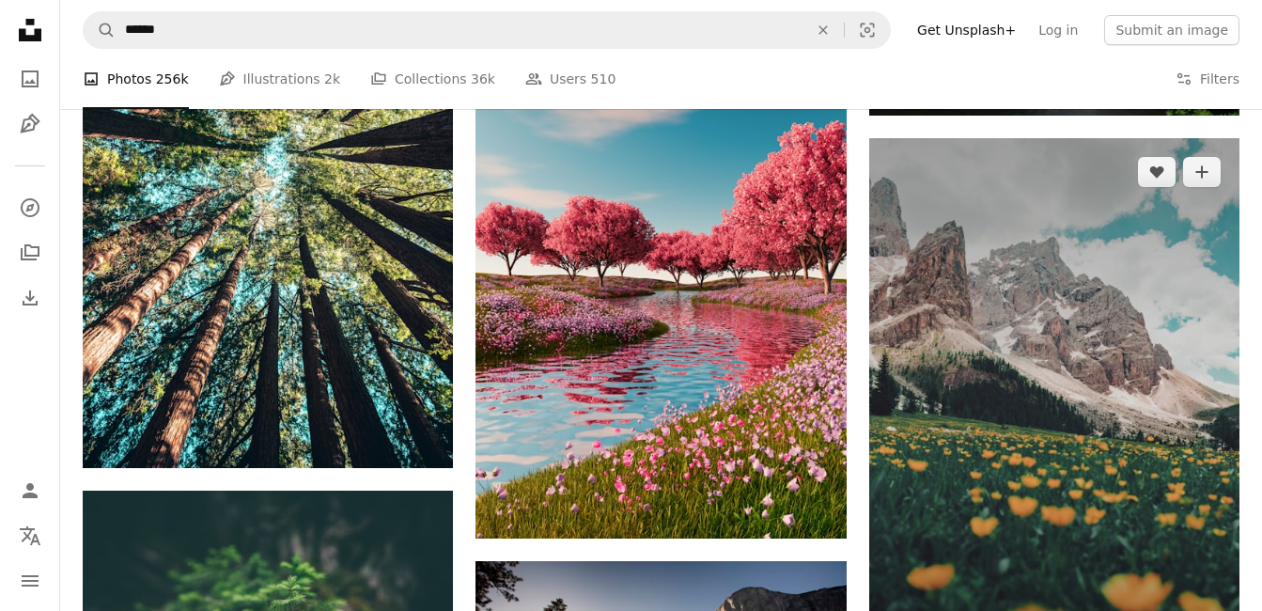
scroll to position [2350, 0]
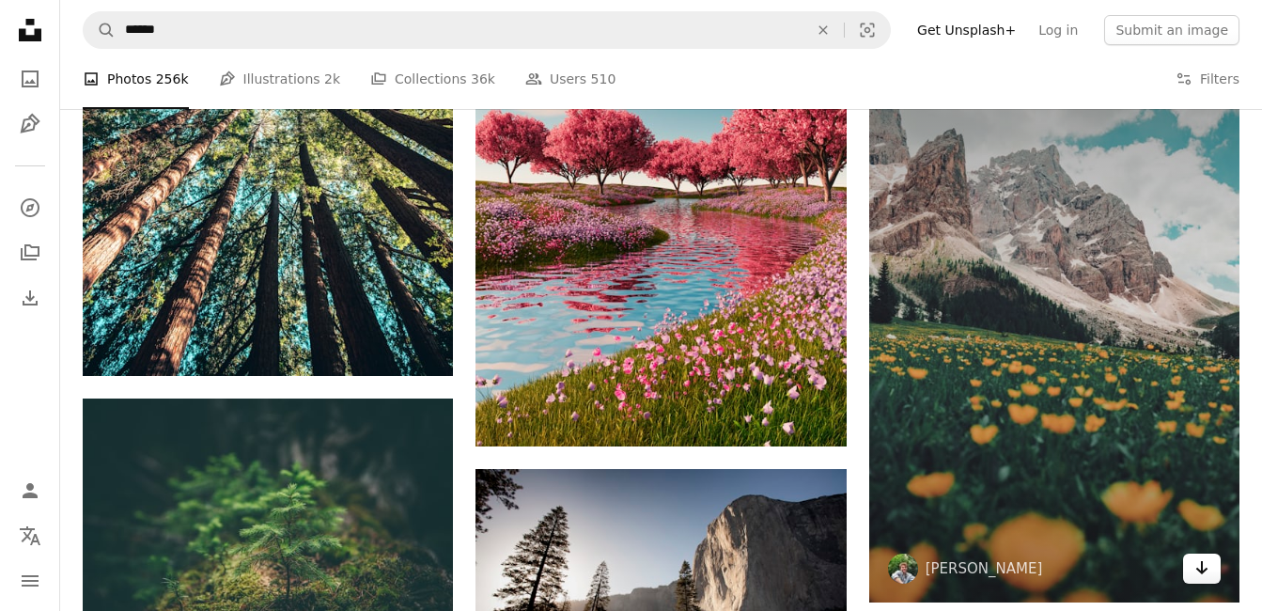
click at [1210, 569] on link "Arrow pointing down" at bounding box center [1202, 569] width 38 height 30
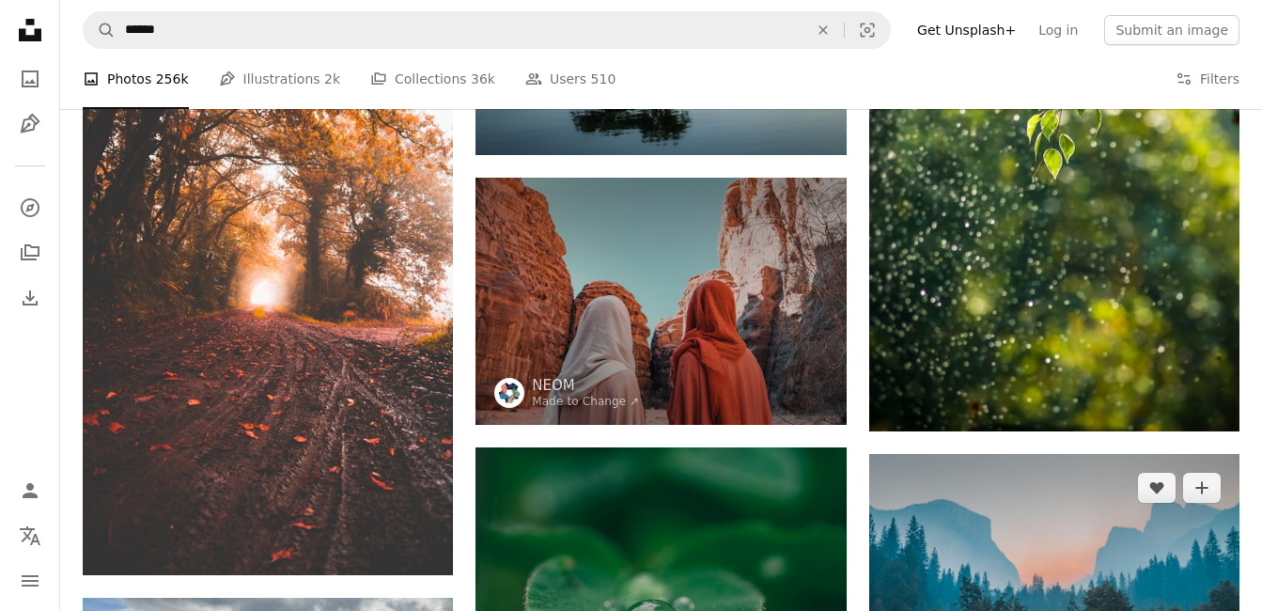
scroll to position [3823, 0]
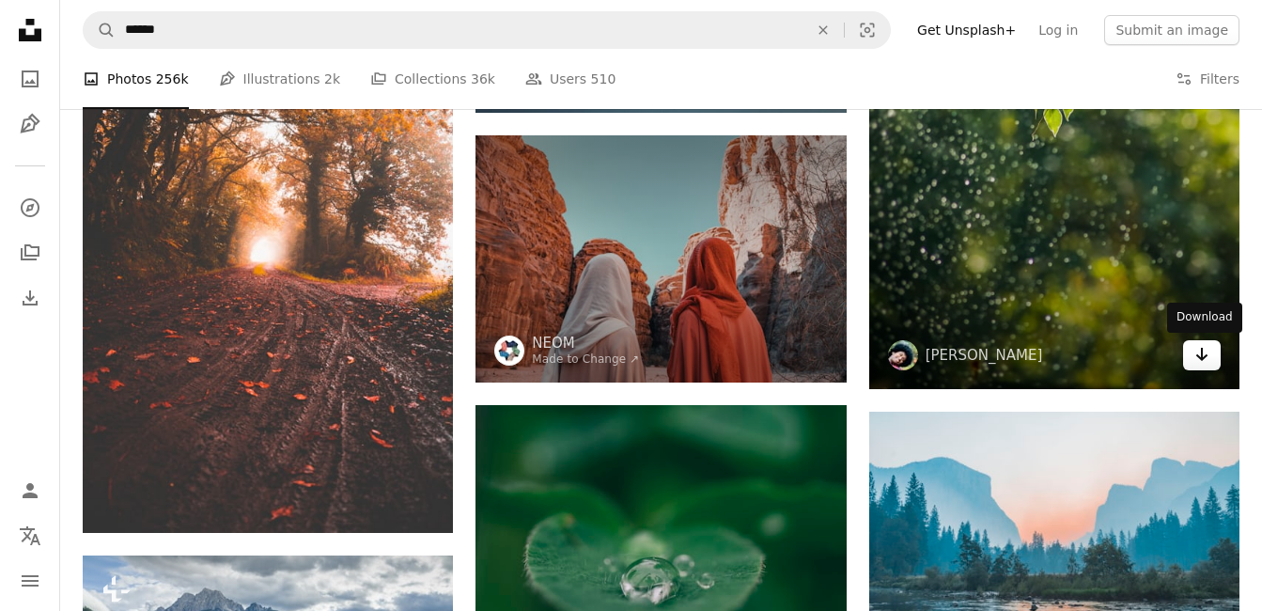
click at [1197, 351] on icon "Arrow pointing down" at bounding box center [1202, 354] width 15 height 23
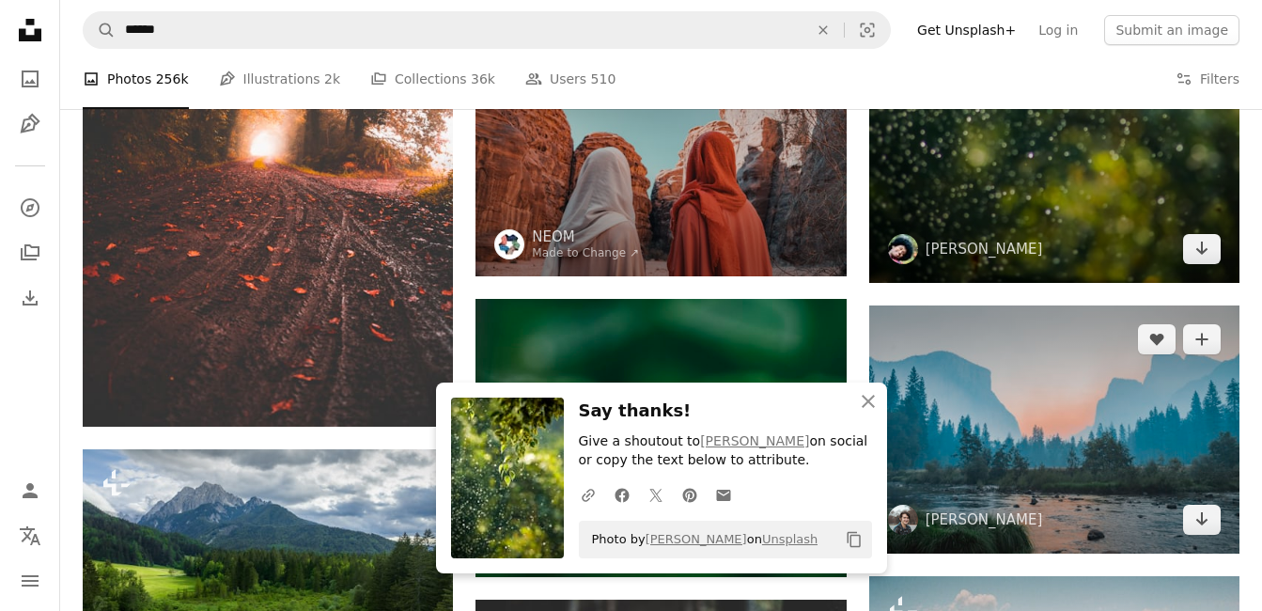
scroll to position [4011, 0]
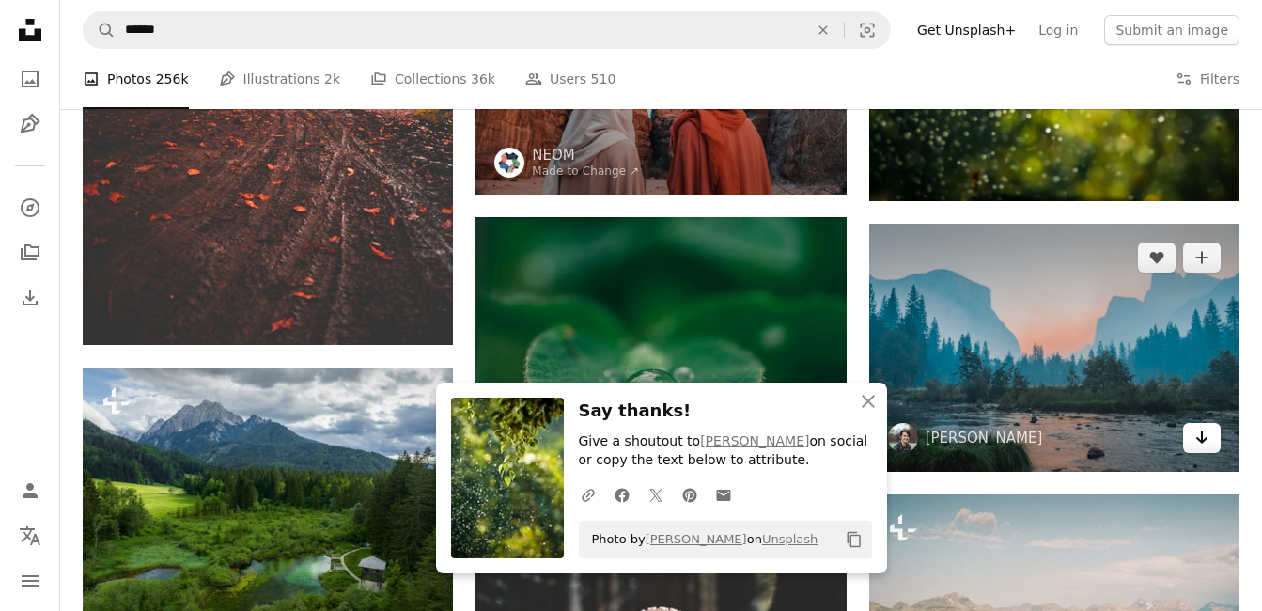
drag, startPoint x: 1203, startPoint y: 438, endPoint x: 765, endPoint y: 293, distance: 461.2
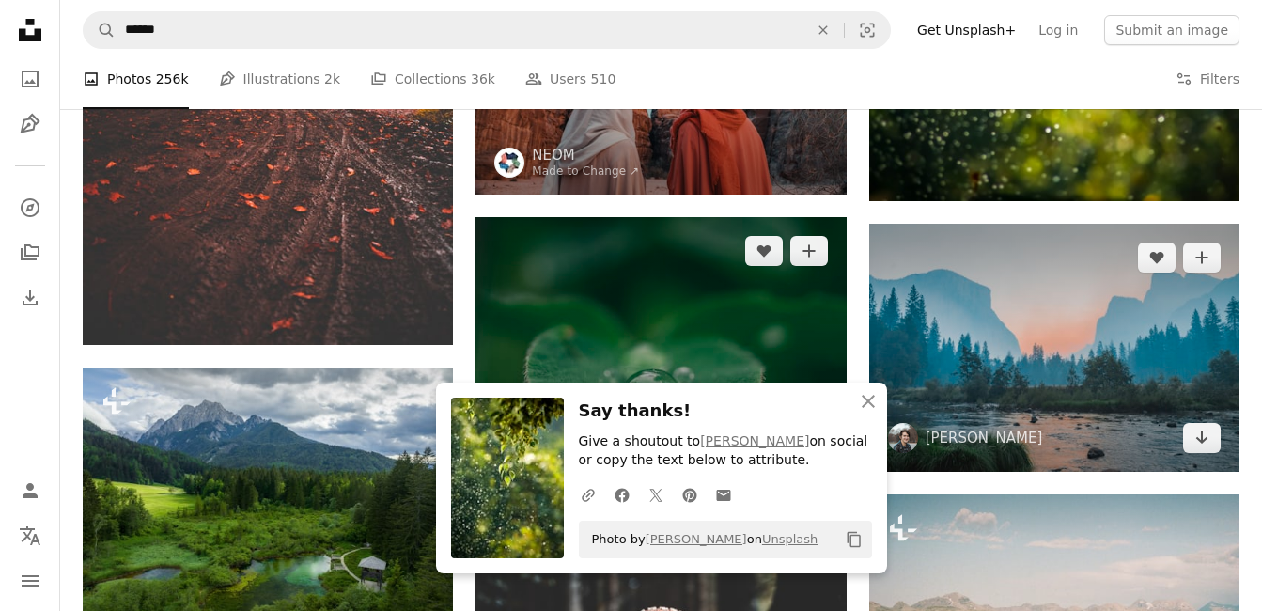
click at [1203, 438] on icon "Download" at bounding box center [1202, 436] width 12 height 13
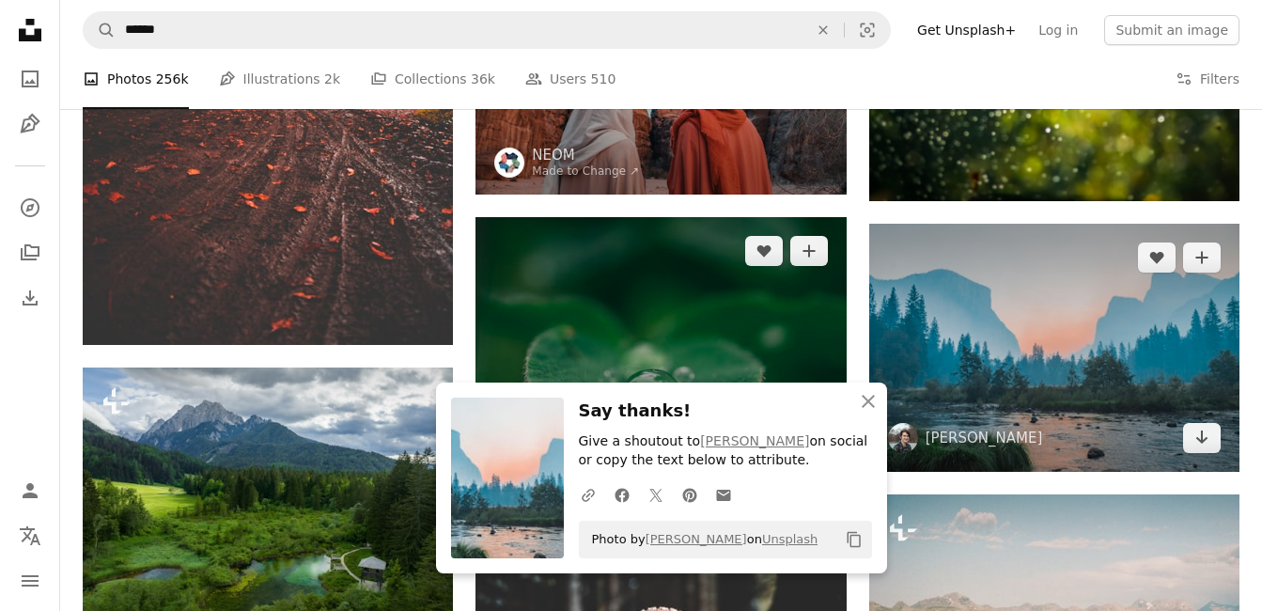
scroll to position [4199, 0]
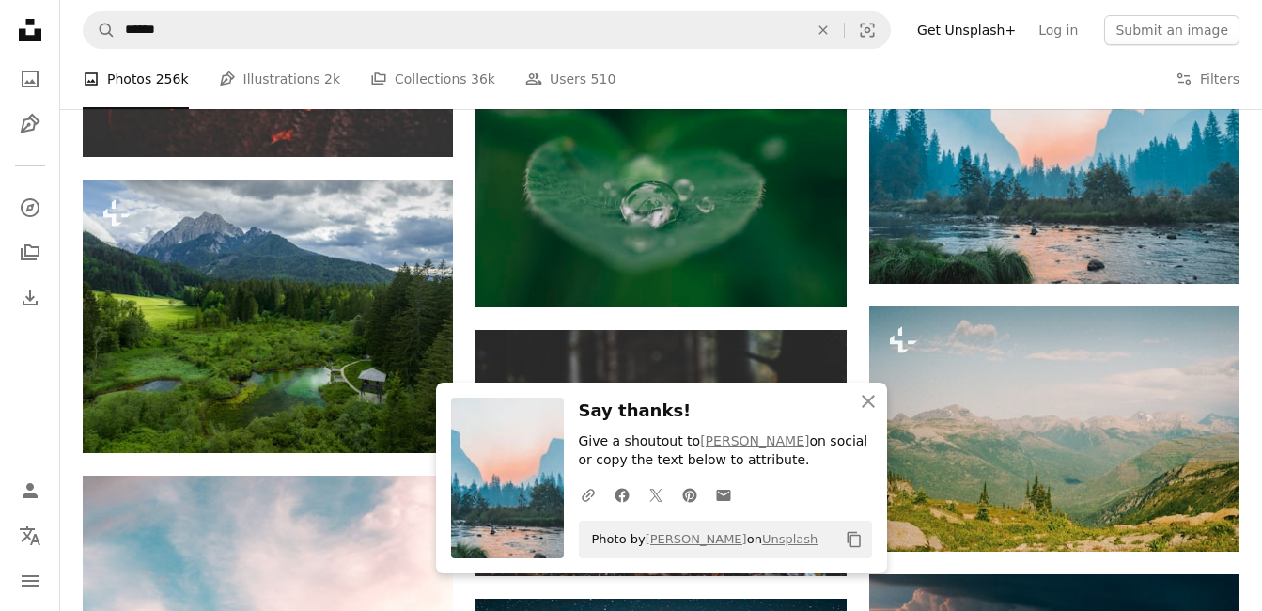
click at [1251, 294] on div "Promoted A heart A plus sign NEOM Made to Change ↗ Arrow pointing down Plus sig…" at bounding box center [661, 94] width 1202 height 8072
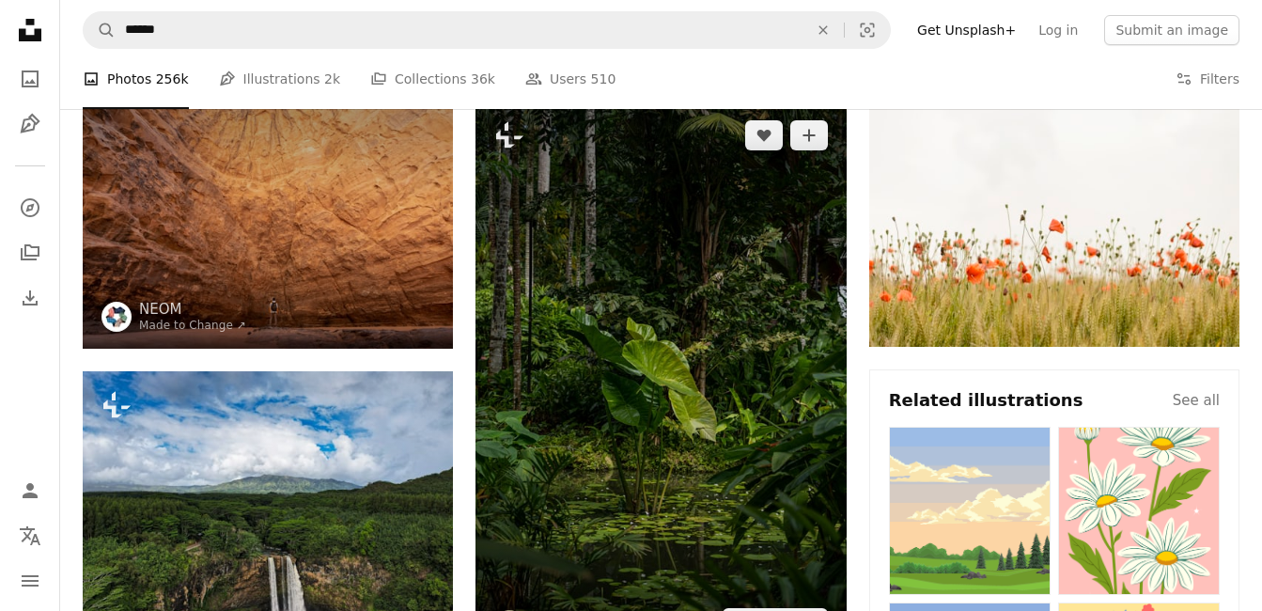
scroll to position [0, 0]
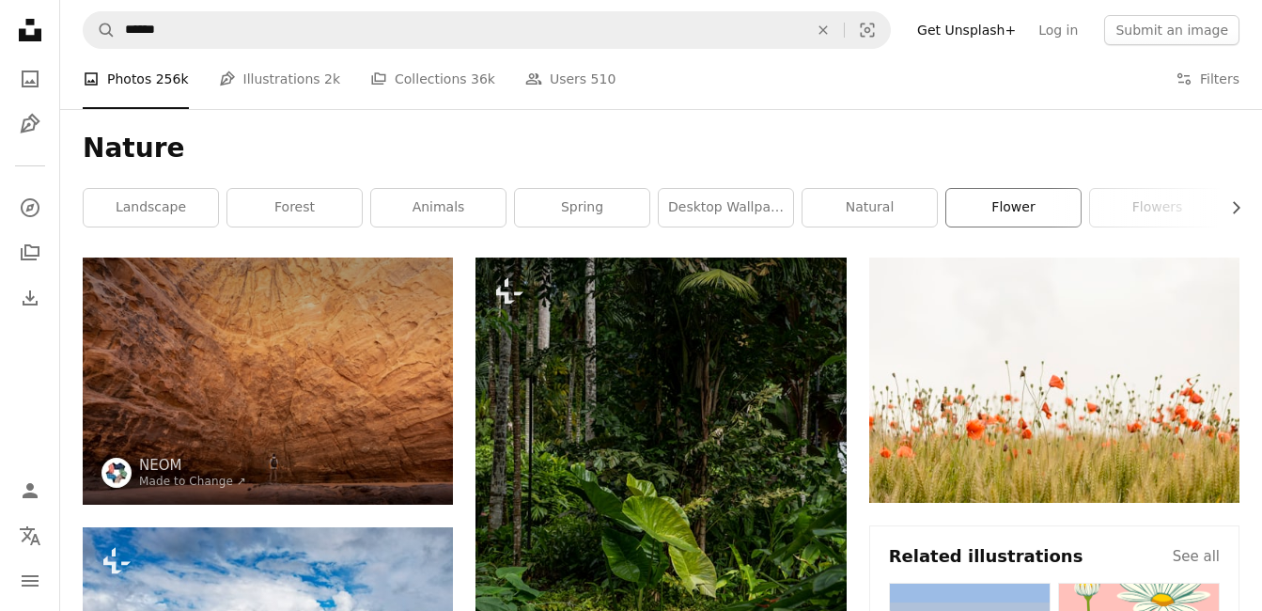
click at [1035, 207] on link "flower" at bounding box center [1013, 208] width 134 height 38
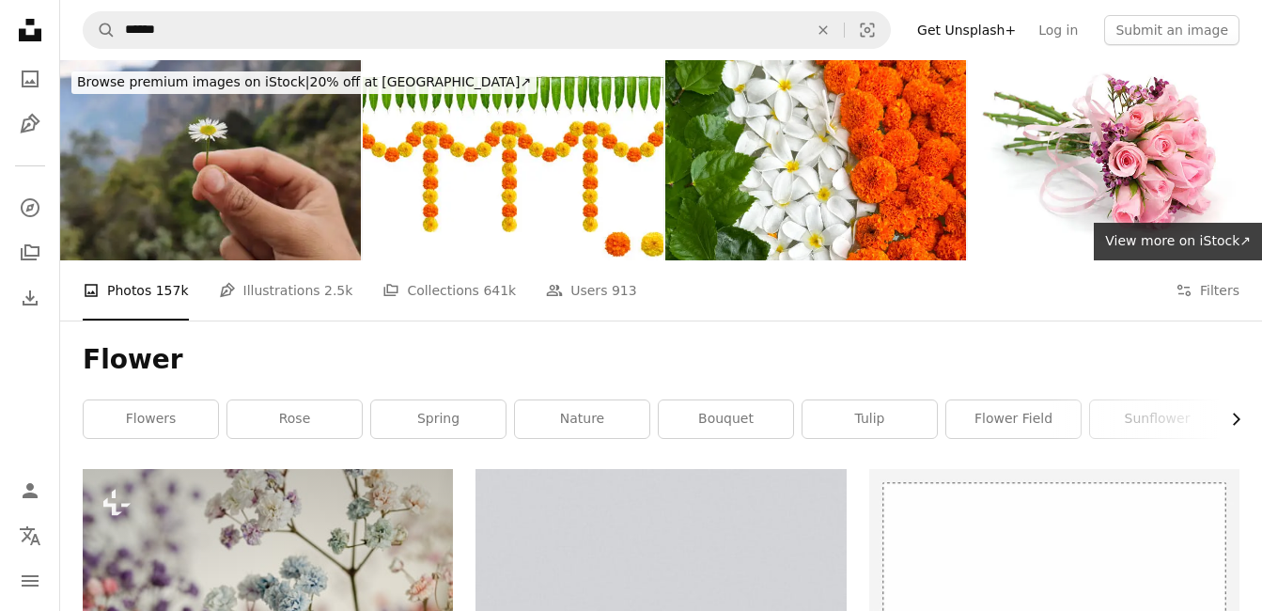
click at [1234, 425] on icon "button" at bounding box center [1237, 420] width 8 height 12
click at [1235, 424] on icon "button" at bounding box center [1237, 420] width 8 height 12
click at [1235, 424] on link "flower bouquet" at bounding box center [1171, 419] width 134 height 38
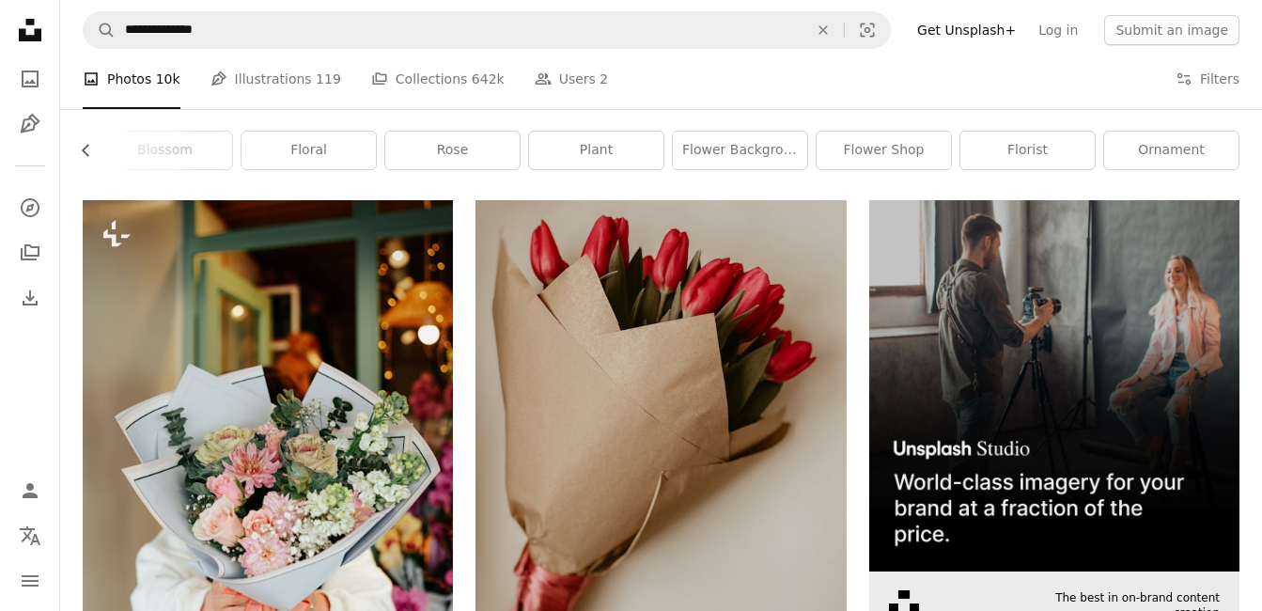
scroll to position [282, 0]
